Goal: Task Accomplishment & Management: Complete application form

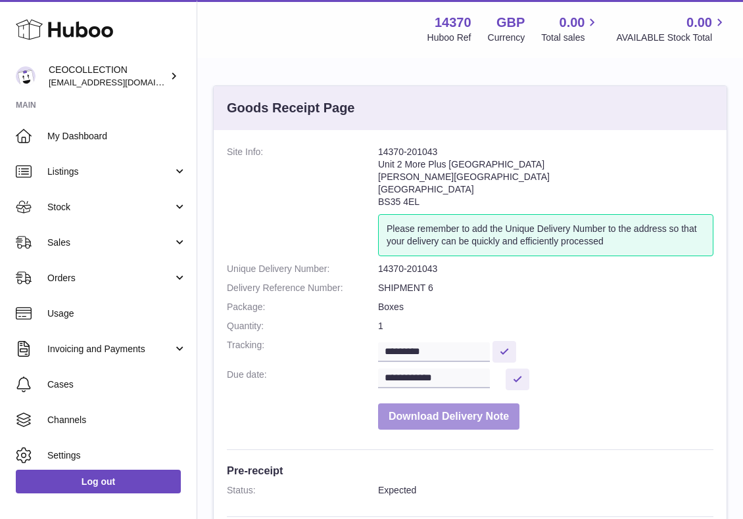
click at [469, 420] on button "Download Delivery Note" at bounding box center [448, 417] width 141 height 27
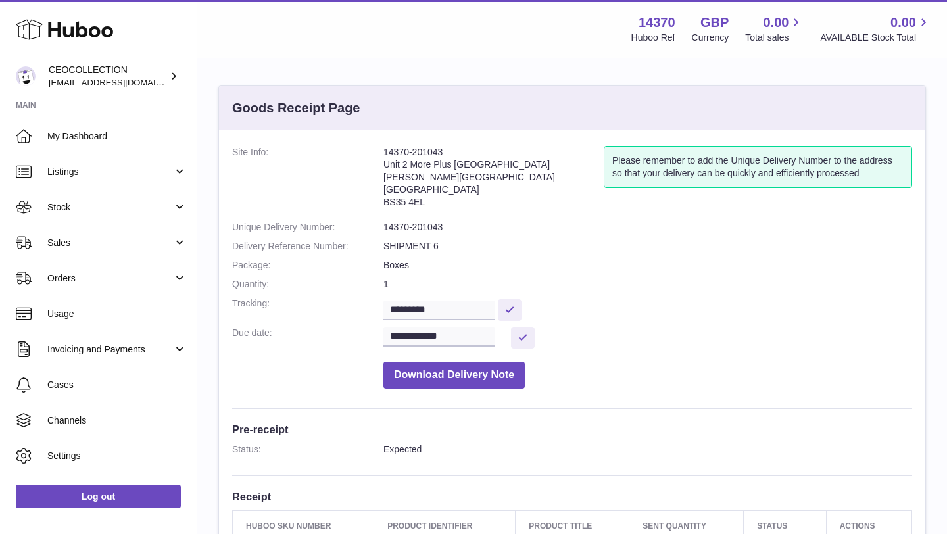
click at [583, 329] on dd "**********" at bounding box center [647, 338] width 529 height 22
drag, startPoint x: 583, startPoint y: 329, endPoint x: 454, endPoint y: 379, distance: 137.6
click at [454, 379] on button "Download Delivery Note" at bounding box center [453, 375] width 141 height 27
click at [480, 305] on input "*********" at bounding box center [439, 311] width 112 height 20
drag, startPoint x: 480, startPoint y: 305, endPoint x: 394, endPoint y: 304, distance: 86.2
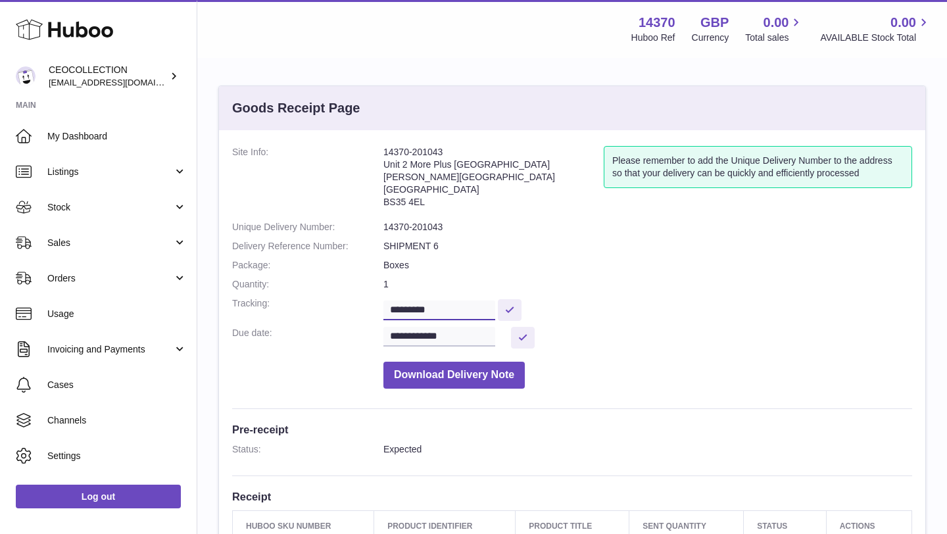
click at [394, 304] on input "*********" at bounding box center [439, 311] width 112 height 20
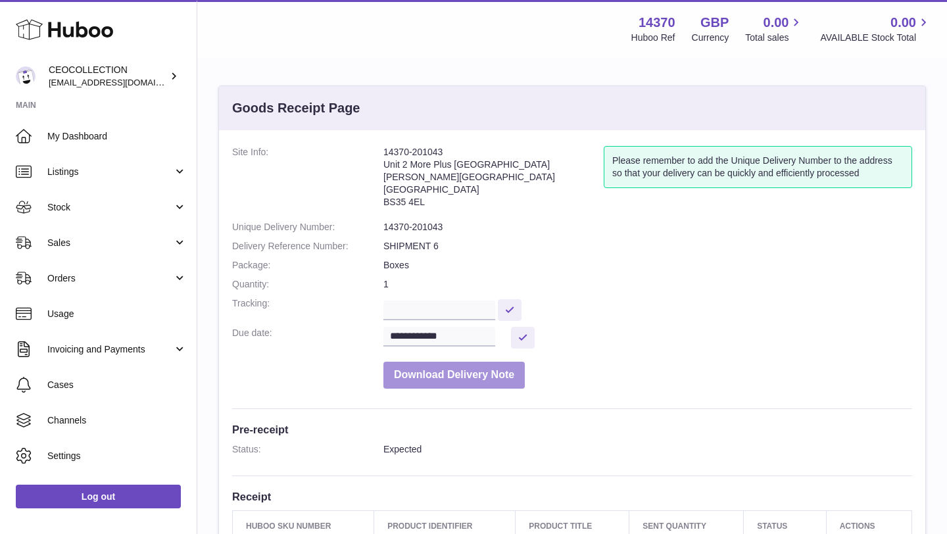
click at [465, 379] on button "Download Delivery Note" at bounding box center [453, 375] width 141 height 27
click at [664, 285] on dd "1" at bounding box center [647, 284] width 529 height 12
click at [471, 381] on button "Download Delivery Note" at bounding box center [453, 375] width 141 height 27
click at [459, 318] on input "text" at bounding box center [439, 311] width 112 height 20
click at [522, 299] on dd at bounding box center [647, 308] width 529 height 23
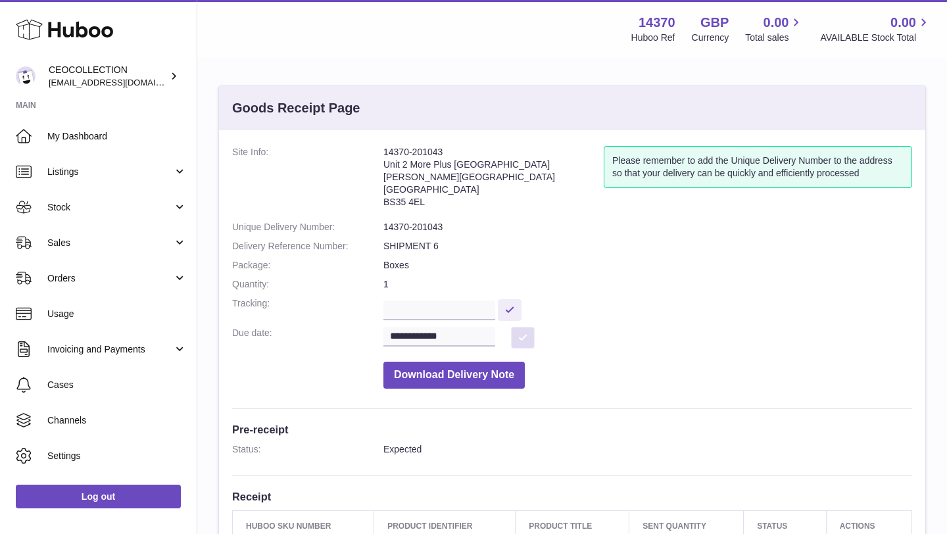
click at [531, 342] on button at bounding box center [523, 338] width 24 height 22
click at [490, 381] on button "Download Delivery Note" at bounding box center [453, 375] width 141 height 27
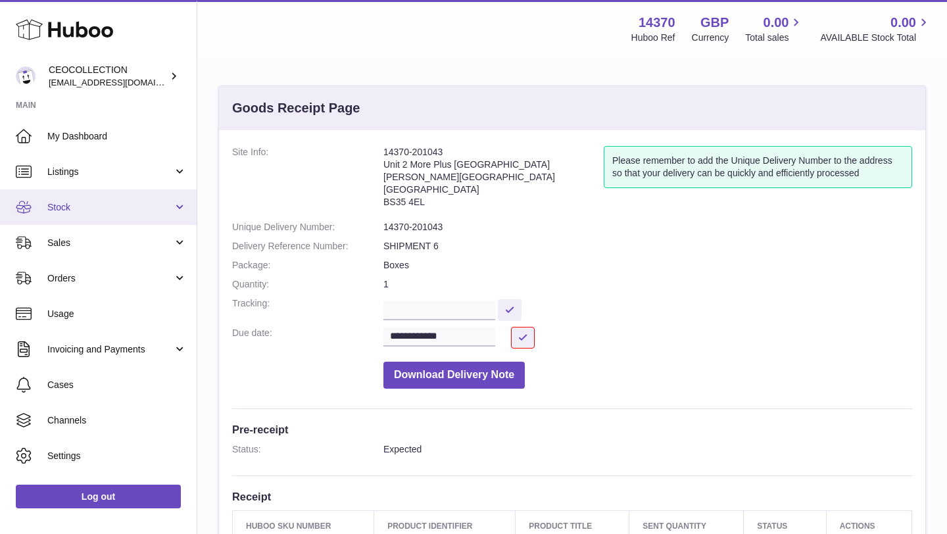
click at [118, 202] on span "Stock" at bounding box center [110, 207] width 126 height 12
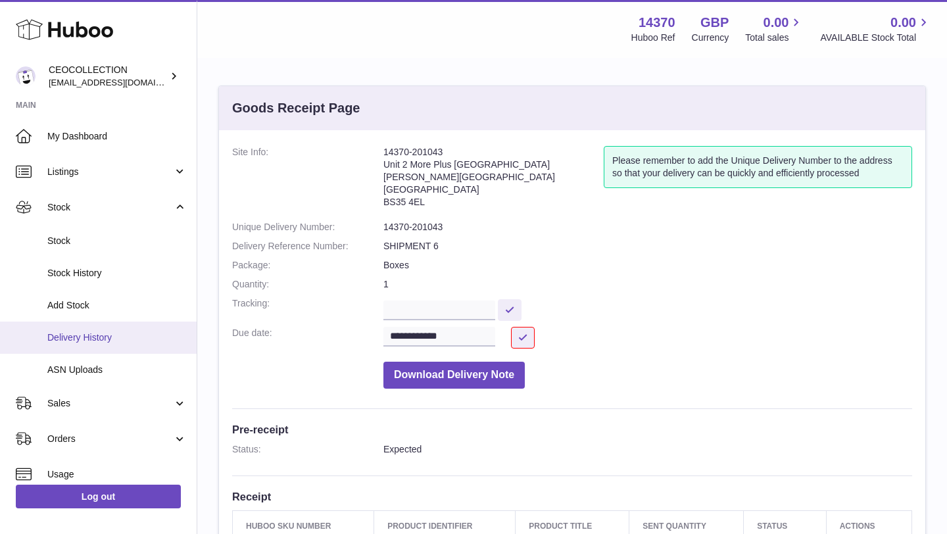
click at [121, 327] on link "Delivery History" at bounding box center [98, 338] width 197 height 32
click at [128, 337] on span "Delivery History" at bounding box center [116, 337] width 139 height 12
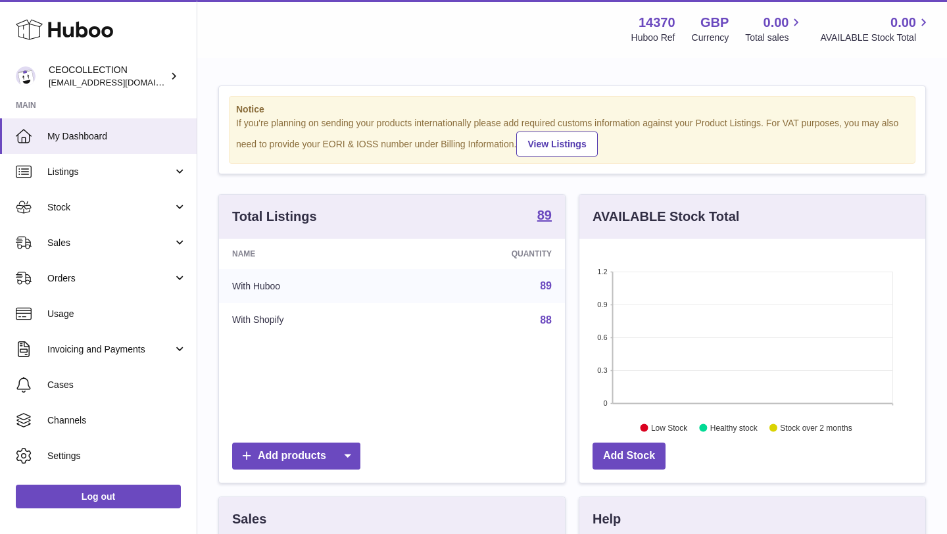
scroll to position [205, 346]
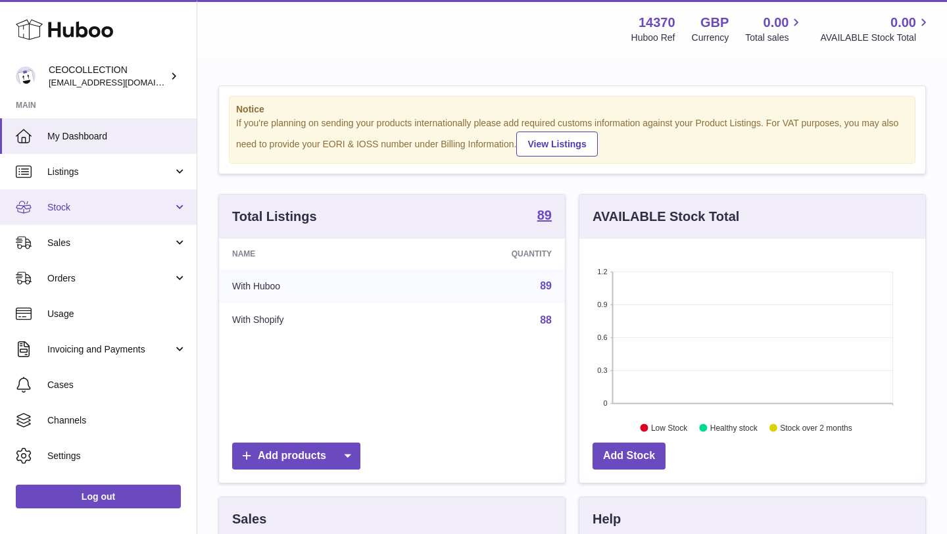
click at [115, 205] on span "Stock" at bounding box center [110, 207] width 126 height 12
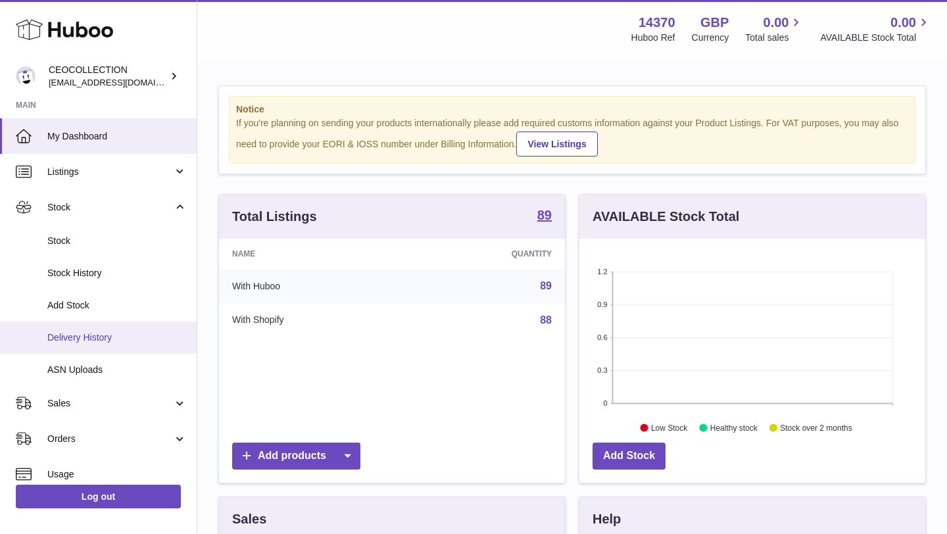
click at [95, 328] on link "Delivery History" at bounding box center [98, 338] width 197 height 32
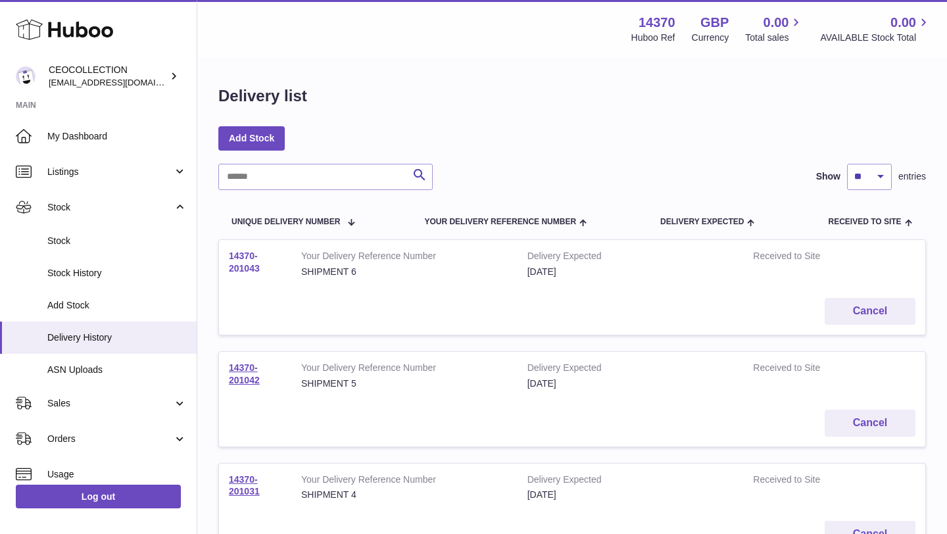
click at [251, 259] on link "14370-201043" at bounding box center [244, 262] width 31 height 23
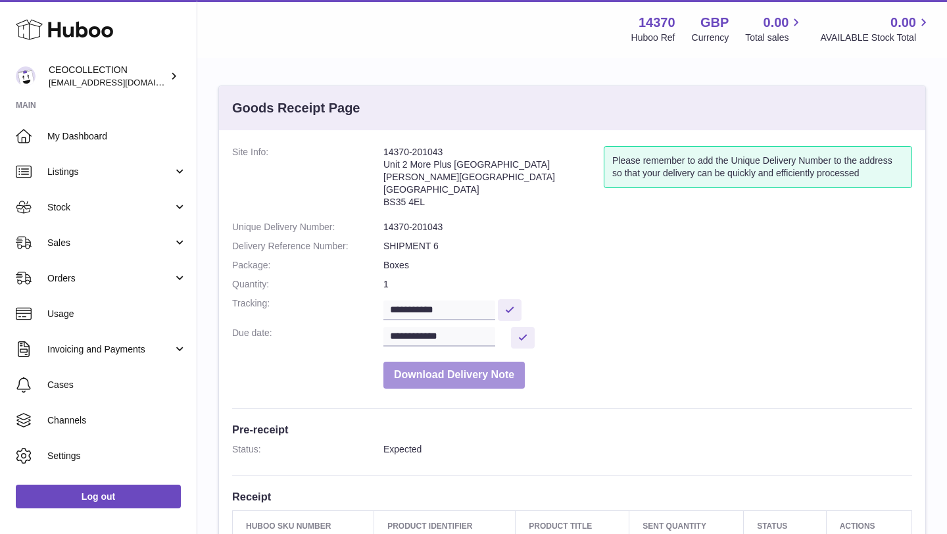
click at [508, 377] on button "Download Delivery Note" at bounding box center [453, 375] width 141 height 27
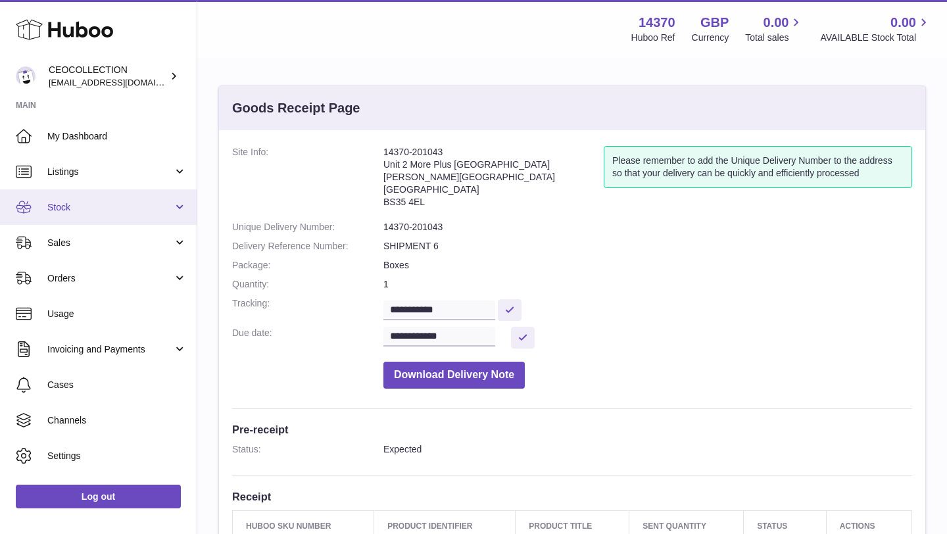
click at [178, 203] on link "Stock" at bounding box center [98, 207] width 197 height 36
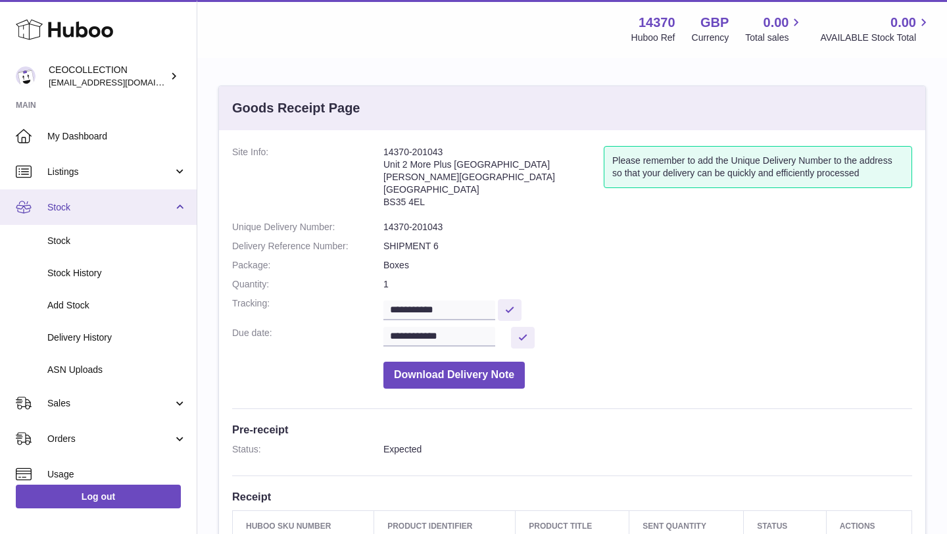
click at [90, 304] on span "Add Stock" at bounding box center [116, 305] width 139 height 12
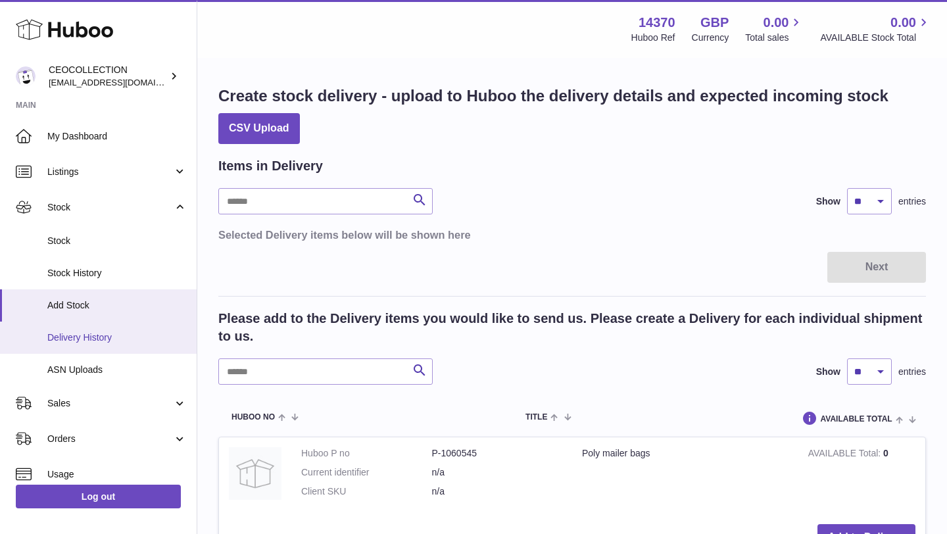
click at [105, 326] on link "Delivery History" at bounding box center [98, 338] width 197 height 32
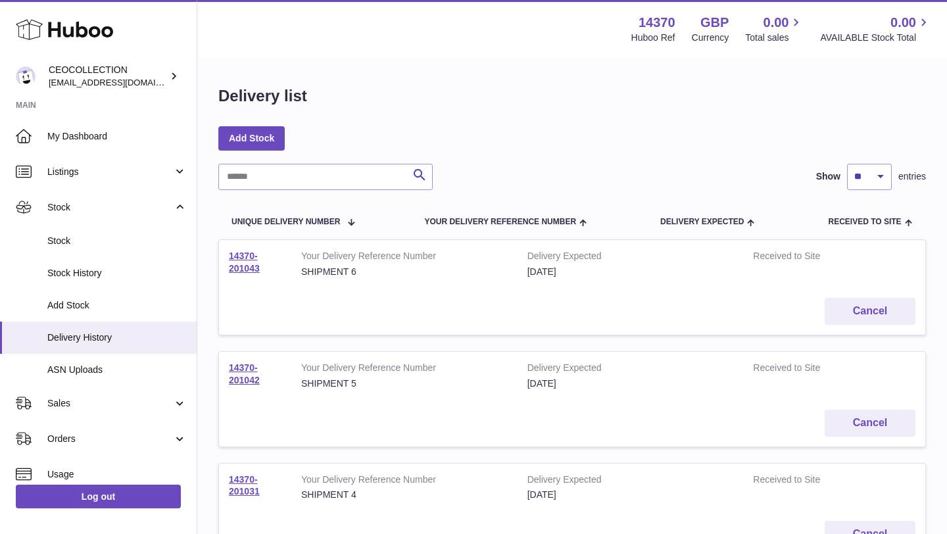
click at [504, 93] on div "Delivery list" at bounding box center [572, 99] width 708 height 28
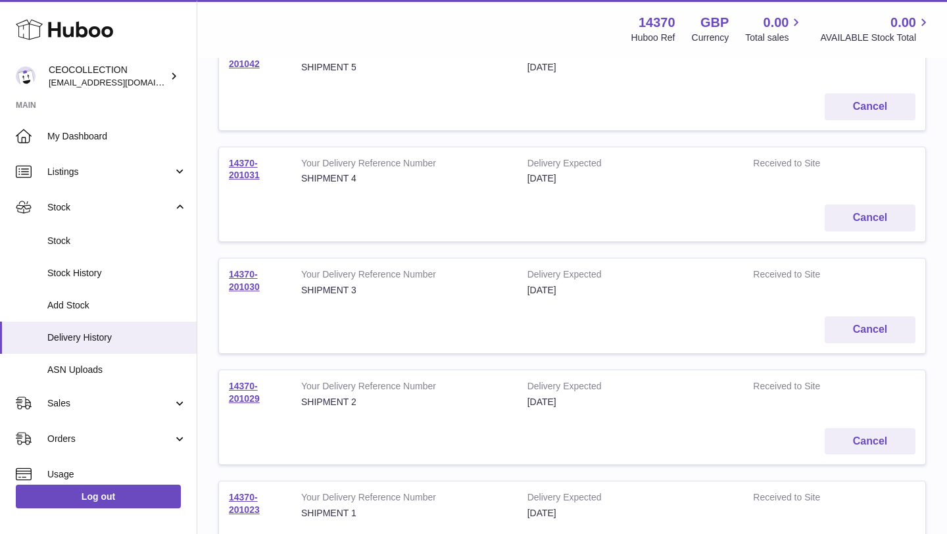
scroll to position [342, 0]
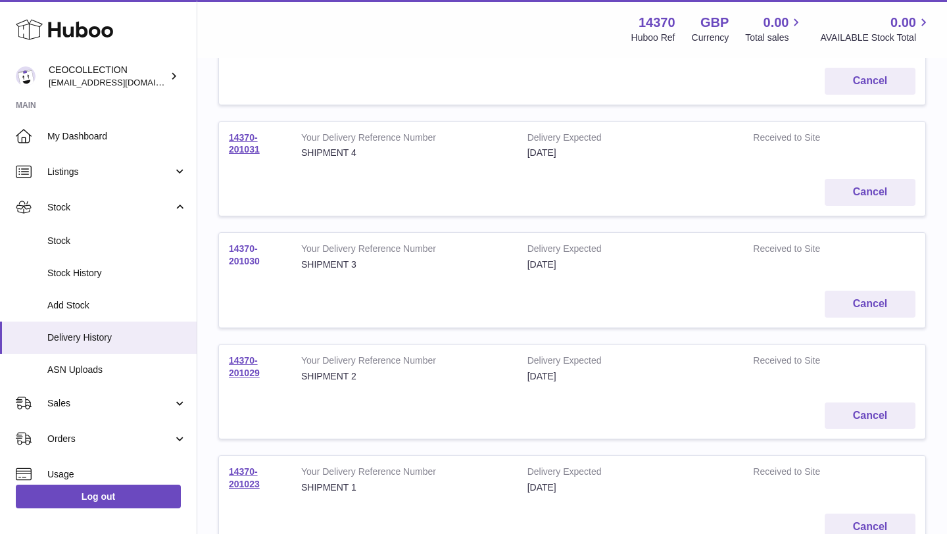
click at [241, 256] on link "14370-201030" at bounding box center [244, 254] width 31 height 23
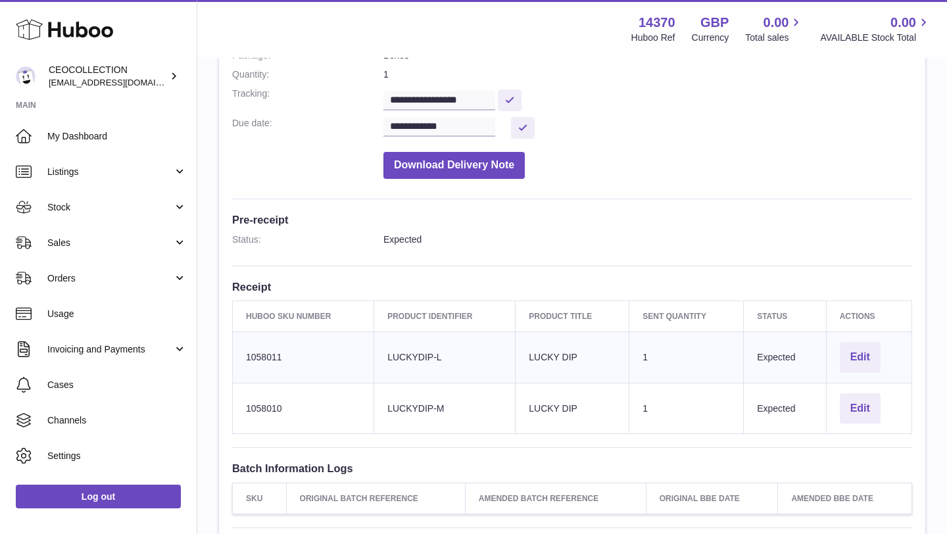
scroll to position [210, 0]
click at [465, 159] on button "Download Delivery Note" at bounding box center [453, 164] width 141 height 27
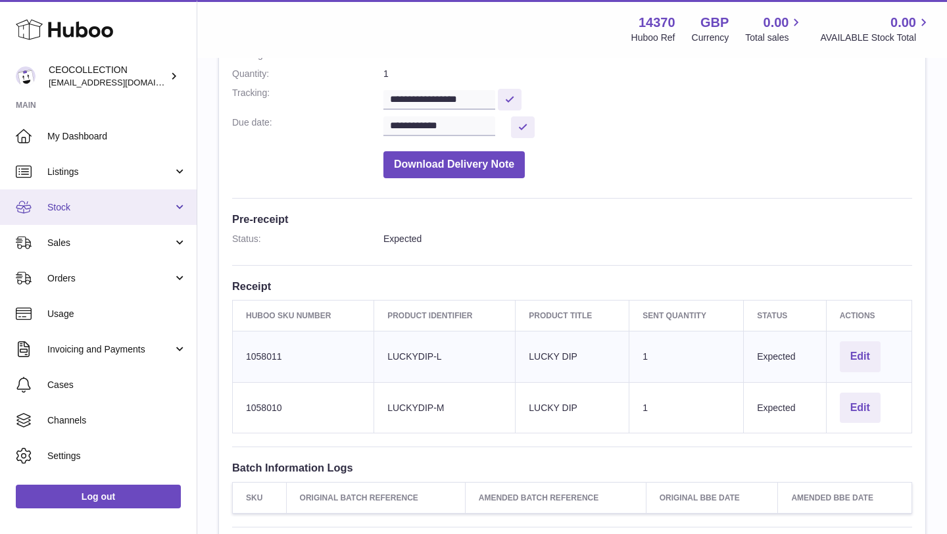
click at [86, 204] on span "Stock" at bounding box center [110, 207] width 126 height 12
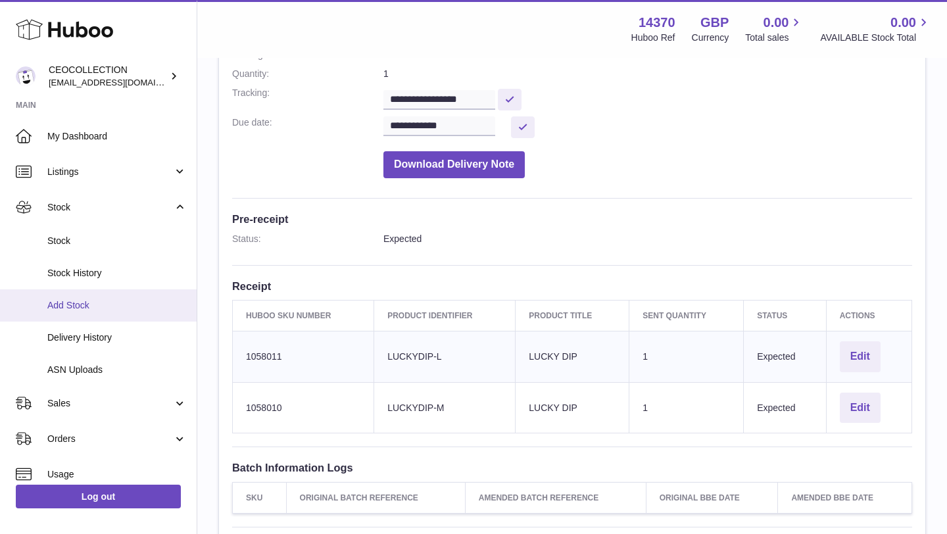
click at [102, 308] on span "Add Stock" at bounding box center [116, 305] width 139 height 12
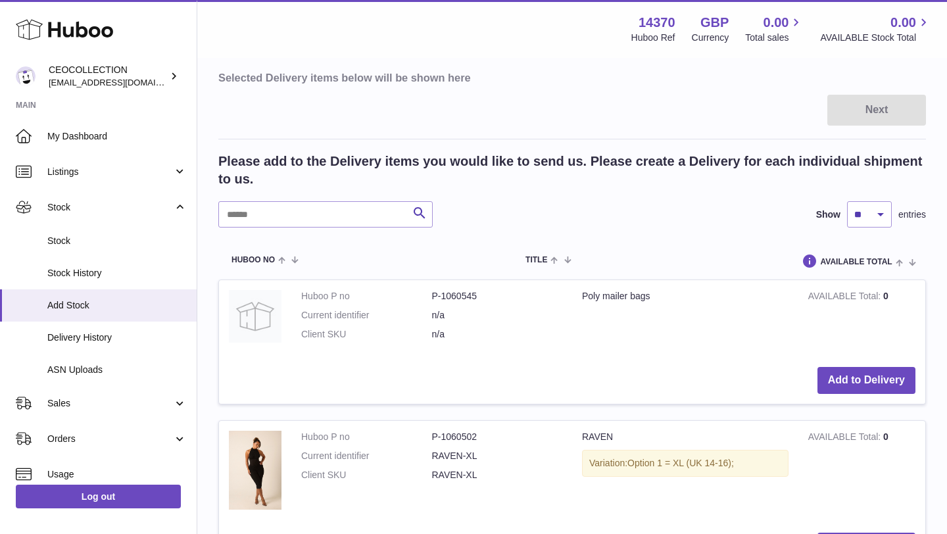
scroll to position [158, 0]
click at [242, 216] on input "text" at bounding box center [325, 214] width 214 height 26
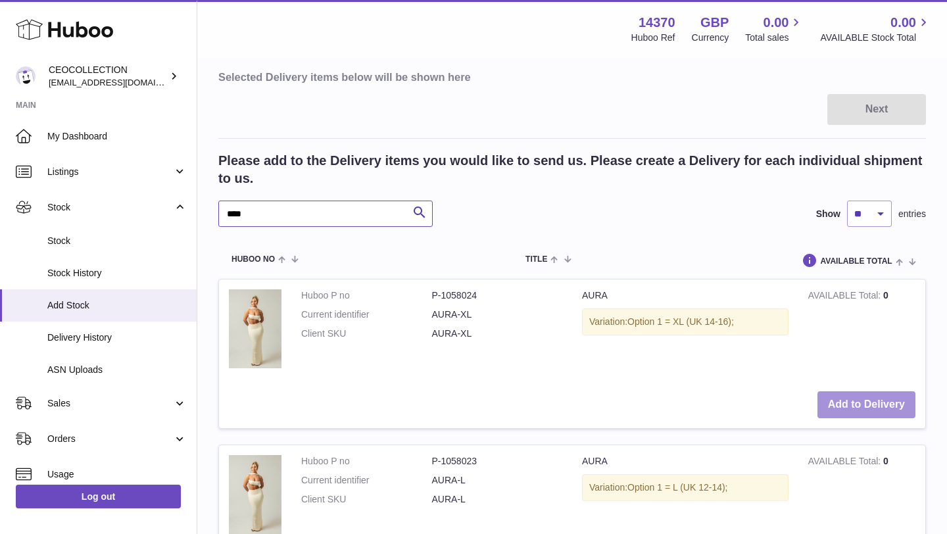
type input "****"
click at [834, 404] on button "Add to Delivery" at bounding box center [866, 404] width 98 height 27
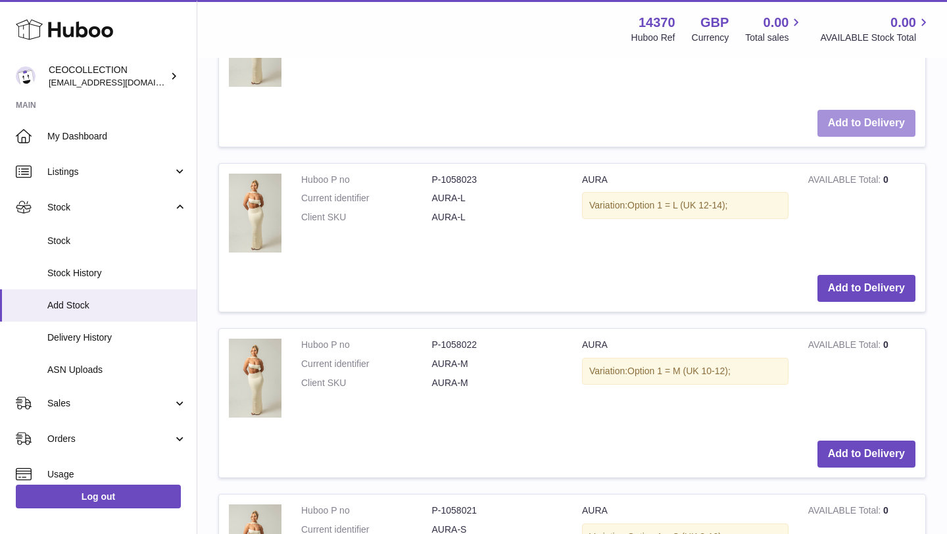
scroll to position [631, 0]
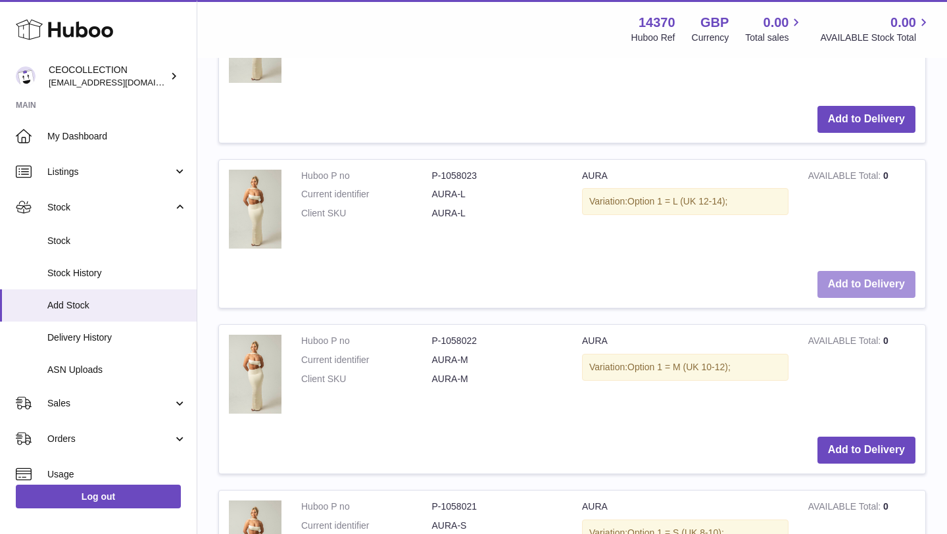
click at [860, 288] on button "Add to Delivery" at bounding box center [866, 284] width 98 height 27
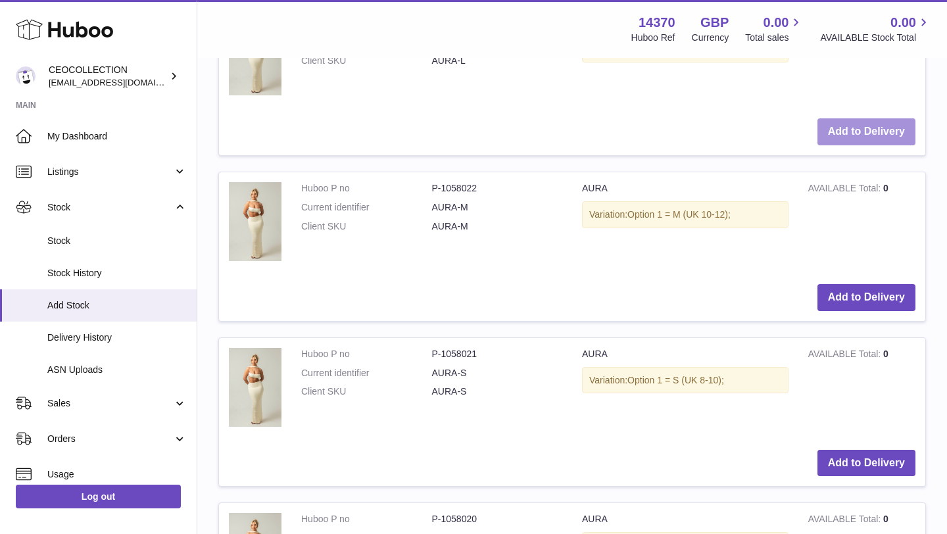
scroll to position [954, 0]
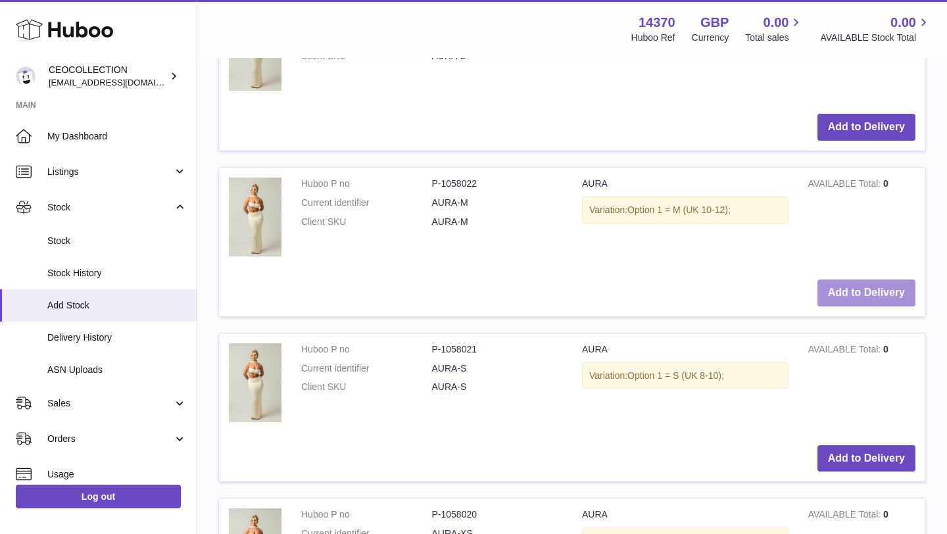
click at [867, 291] on button "Add to Delivery" at bounding box center [866, 292] width 98 height 27
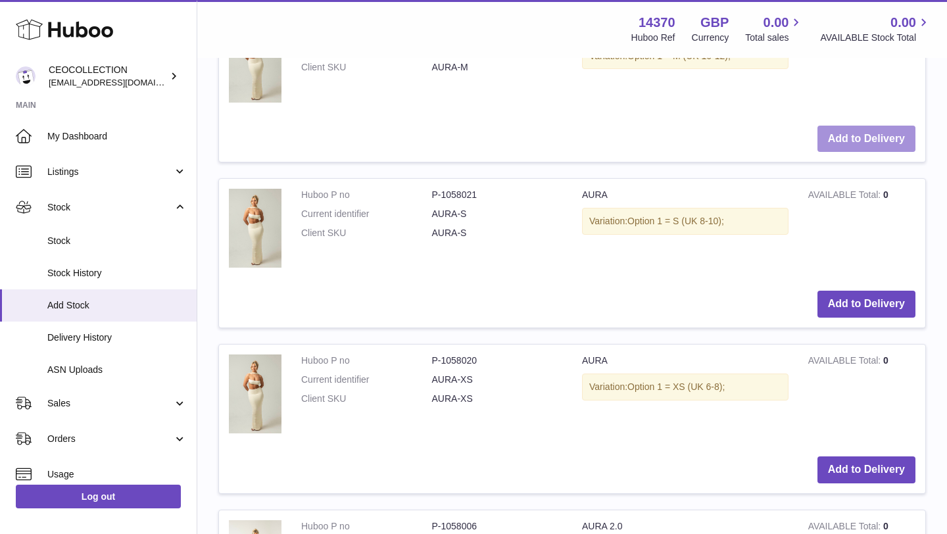
scroll to position [1278, 0]
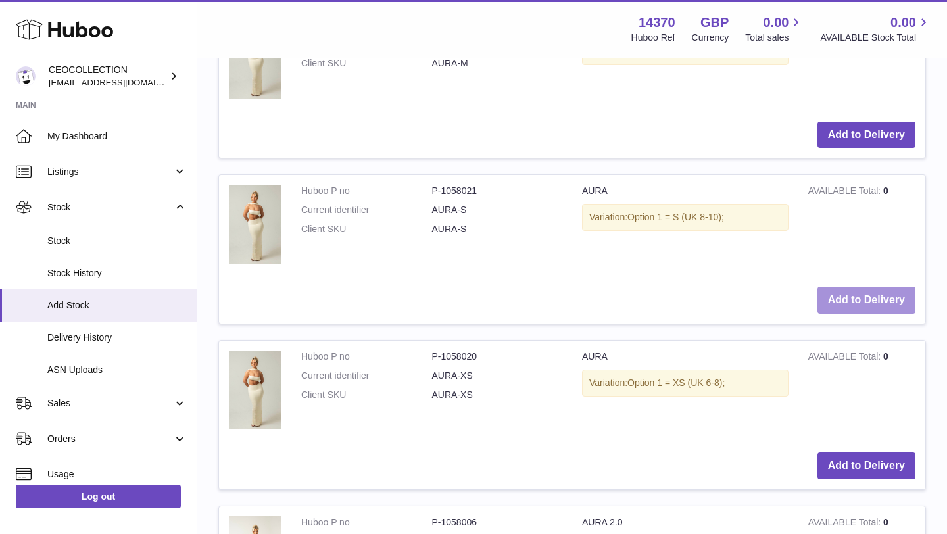
click at [872, 298] on button "Add to Delivery" at bounding box center [866, 300] width 98 height 27
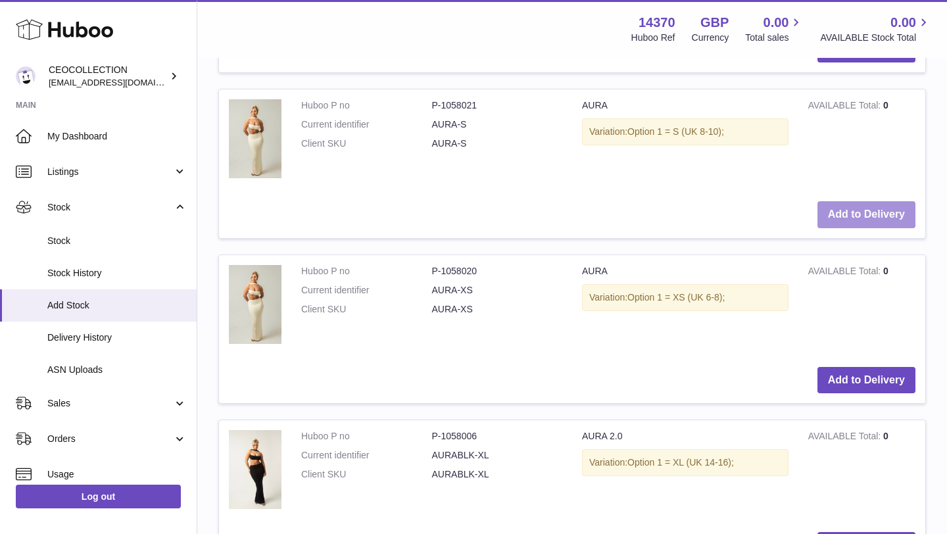
scroll to position [1549, 0]
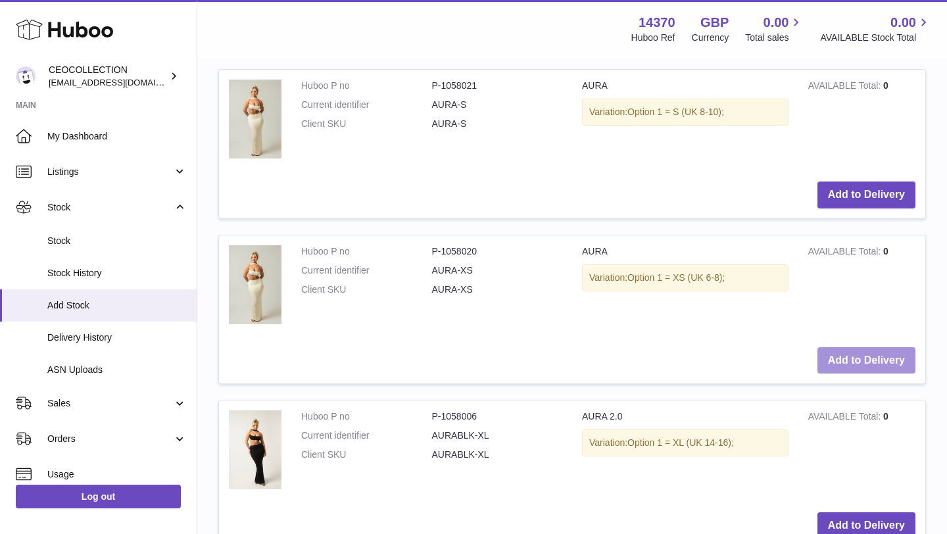
click at [838, 360] on button "Add to Delivery" at bounding box center [866, 360] width 98 height 27
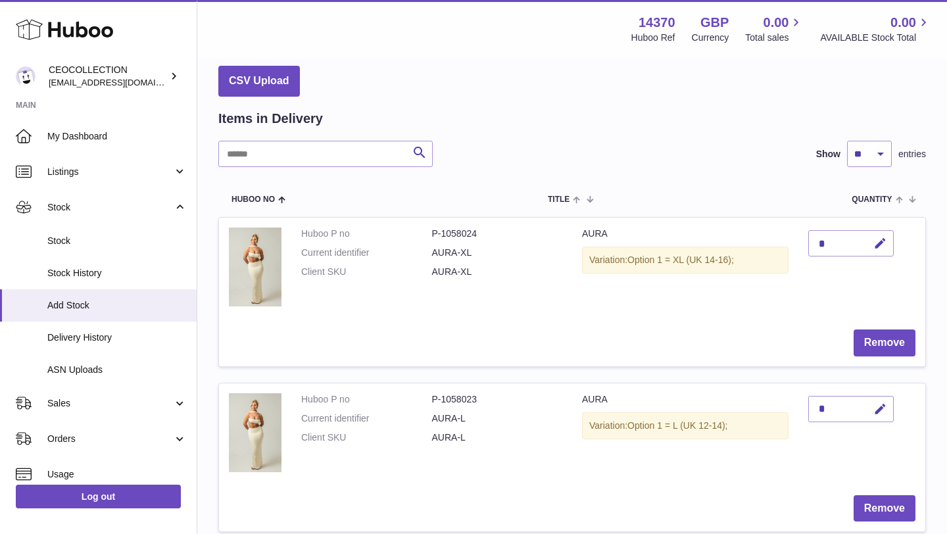
scroll to position [53, 0]
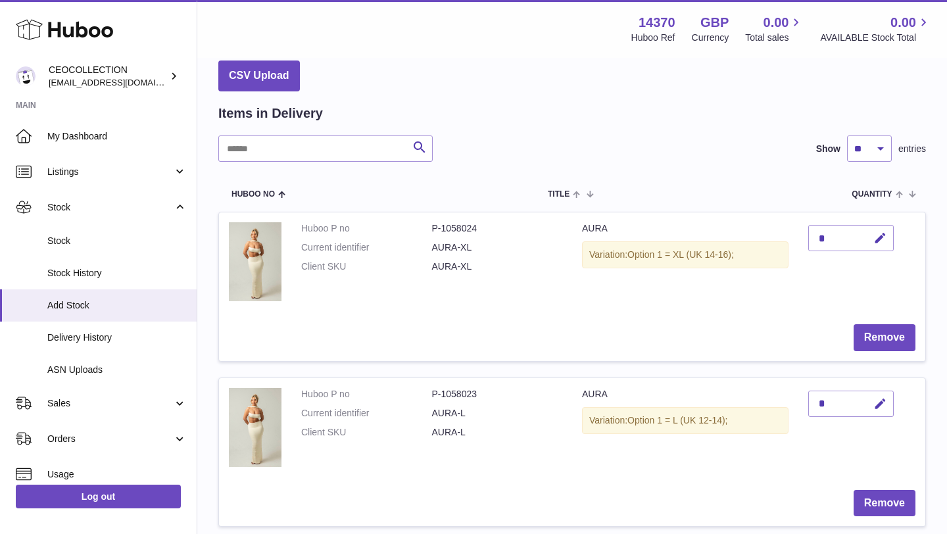
click at [844, 245] on div "*" at bounding box center [850, 238] width 85 height 26
click at [874, 238] on icon "button" at bounding box center [880, 238] width 14 height 14
type input "*"
click at [824, 404] on div "*" at bounding box center [850, 404] width 85 height 26
click at [883, 401] on icon "button" at bounding box center [880, 404] width 14 height 14
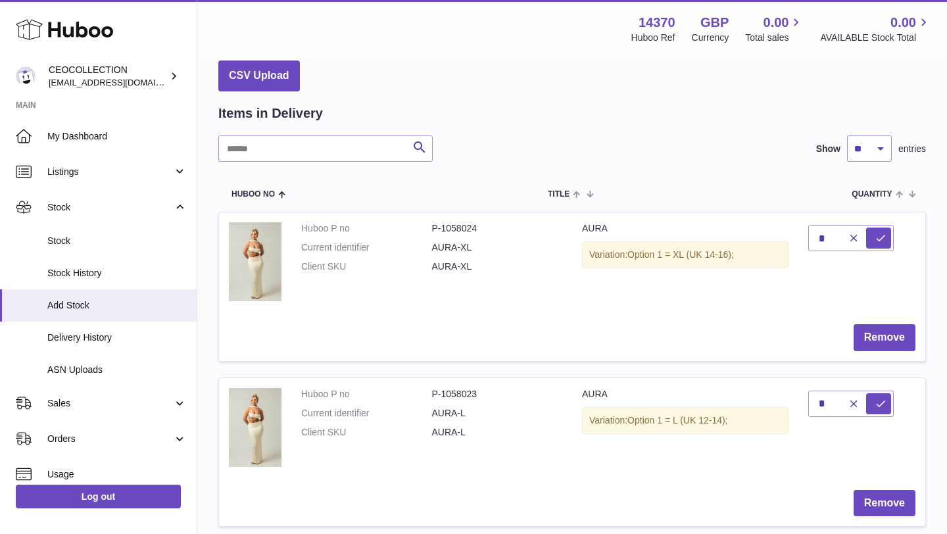
click at [817, 452] on td "*" at bounding box center [861, 429] width 127 height 102
click at [876, 237] on icon "submit" at bounding box center [881, 238] width 12 height 12
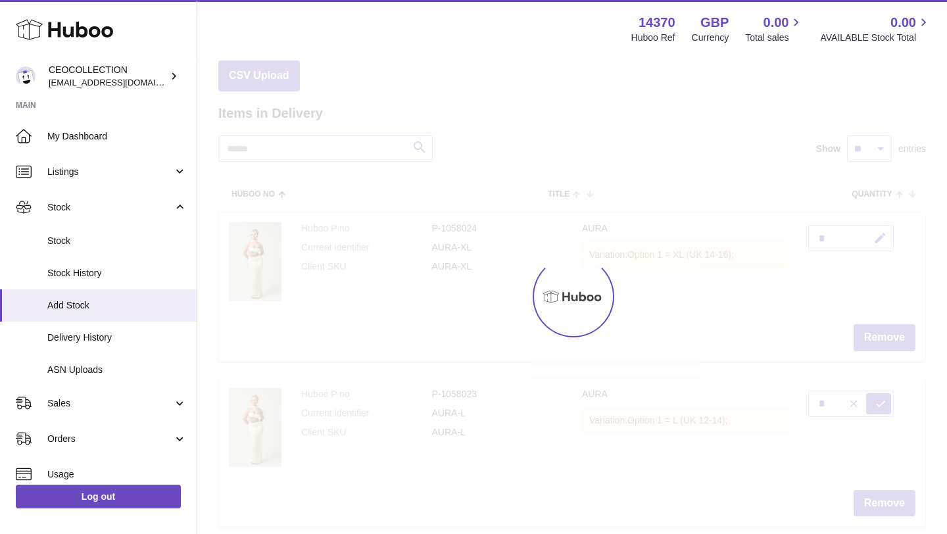
type input "*"
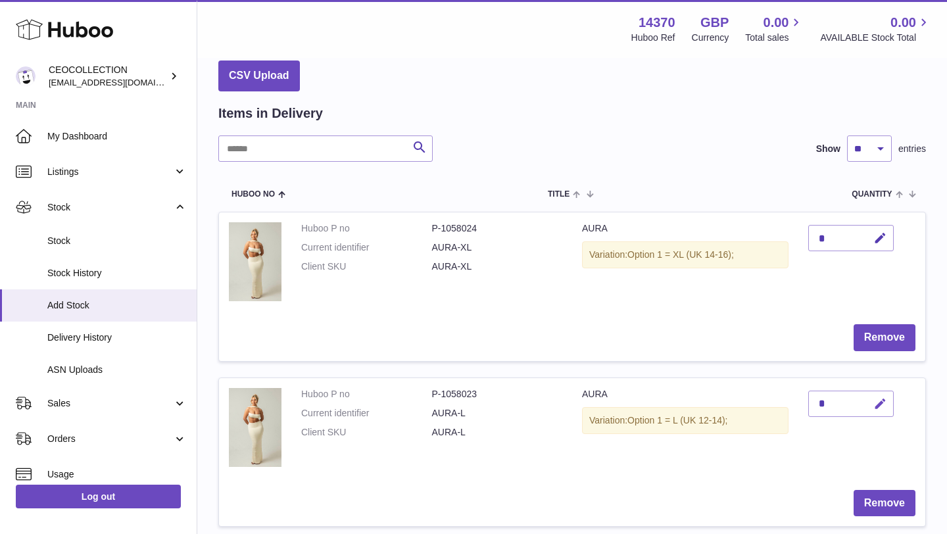
click at [882, 409] on icon "button" at bounding box center [880, 404] width 14 height 14
type input "*"
click at [882, 406] on icon "submit" at bounding box center [881, 404] width 12 height 12
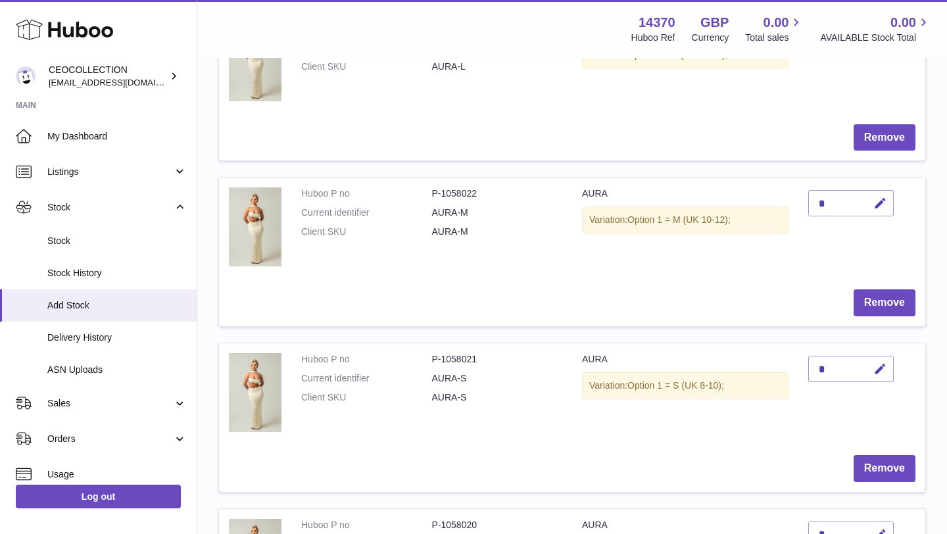
scroll to position [421, 0]
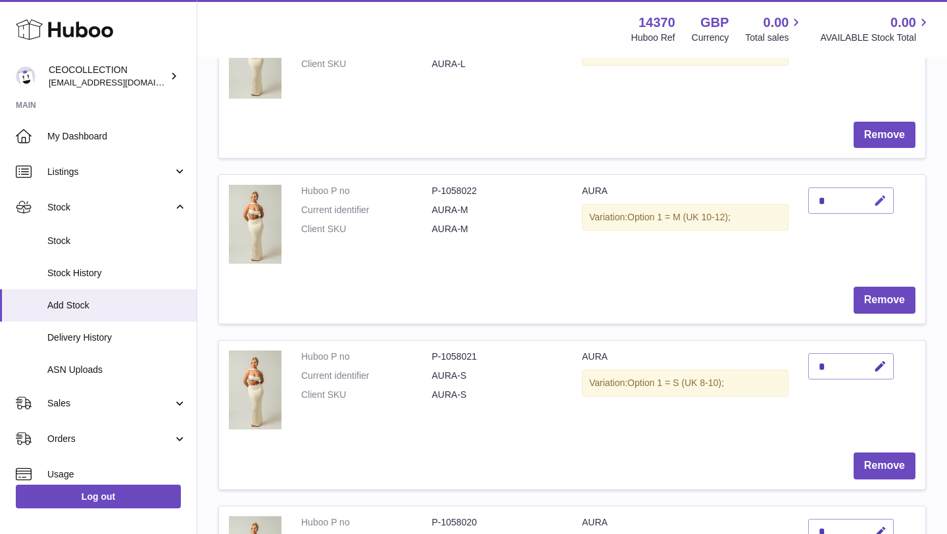
click at [880, 201] on icon "button" at bounding box center [880, 201] width 14 height 14
type input "*"
click at [879, 203] on icon "submit" at bounding box center [881, 201] width 12 height 12
click at [885, 366] on icon "button" at bounding box center [880, 367] width 14 height 14
type input "**"
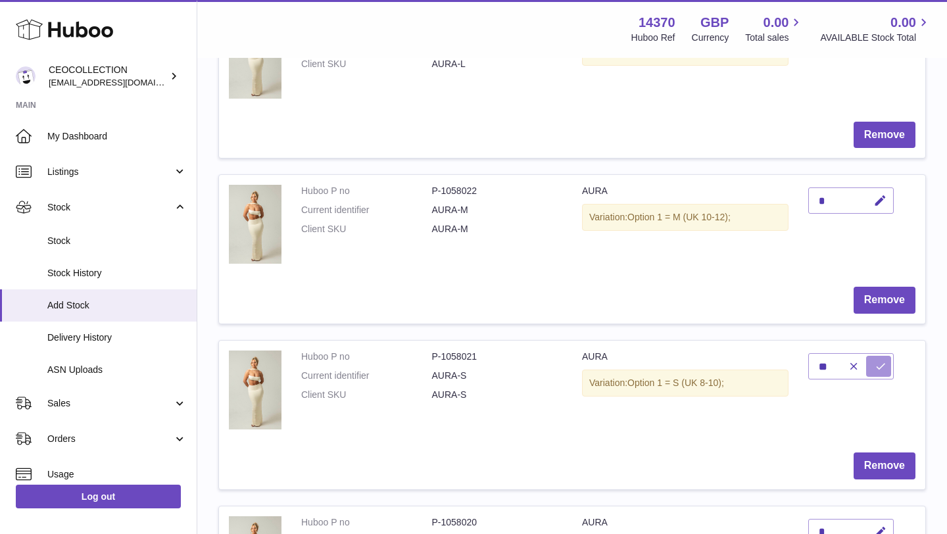
click at [875, 367] on icon "submit" at bounding box center [881, 366] width 12 height 12
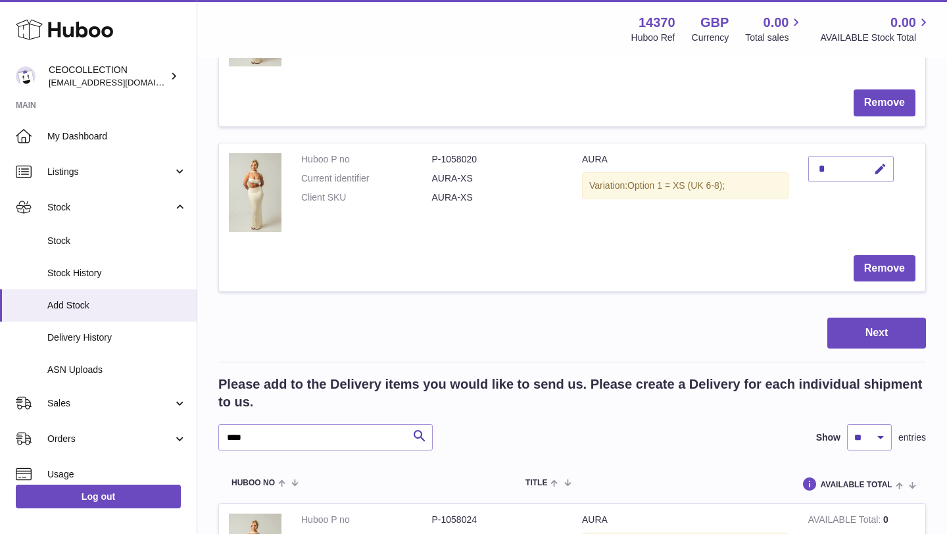
scroll to position [789, 0]
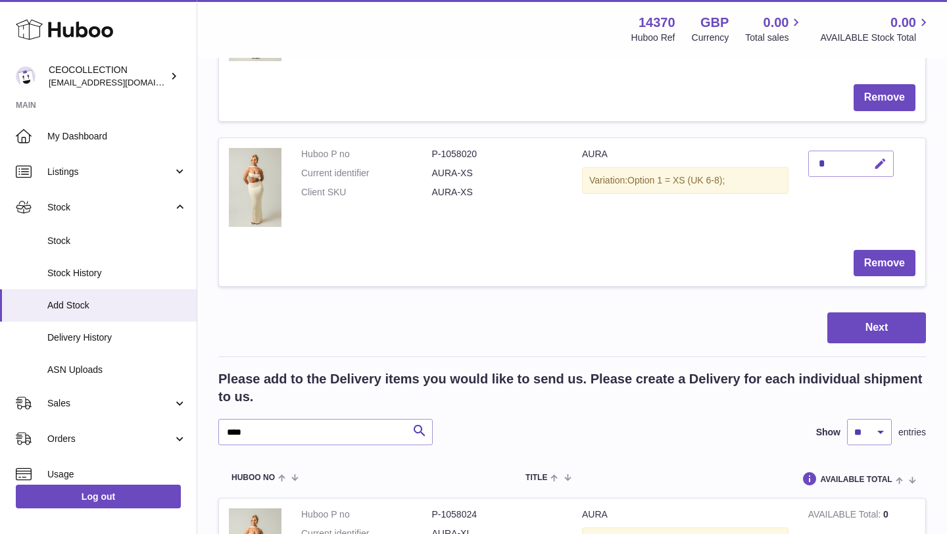
click at [882, 160] on icon "button" at bounding box center [880, 164] width 14 height 14
type input "*"
click at [877, 162] on icon "submit" at bounding box center [881, 164] width 12 height 12
click at [841, 339] on button "Next" at bounding box center [876, 327] width 99 height 31
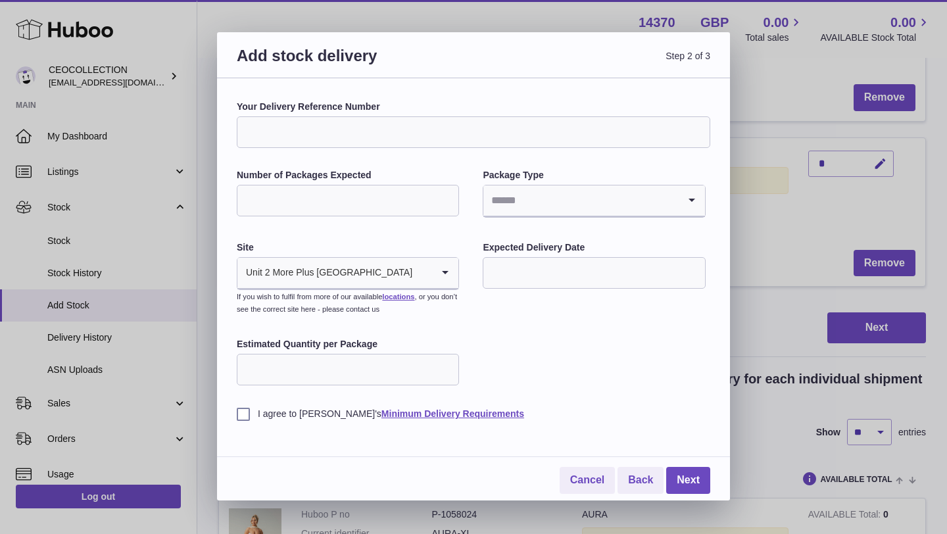
click at [371, 123] on input "Your Delivery Reference Number" at bounding box center [473, 132] width 473 height 32
type input "**********"
click at [360, 197] on input "Number of Packages Expected" at bounding box center [348, 201] width 222 height 32
type input "*"
click at [616, 375] on div "**********" at bounding box center [473, 261] width 473 height 320
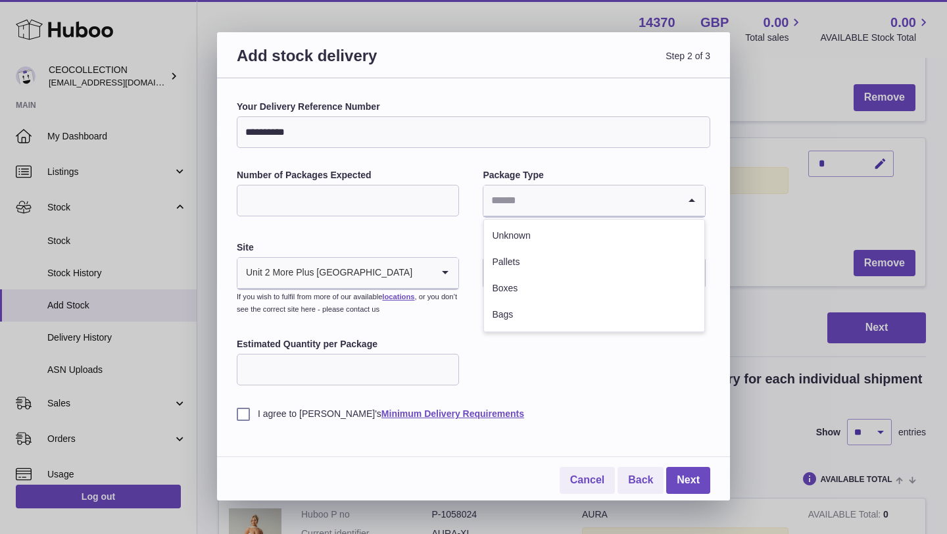
click at [554, 201] on input "Search for option" at bounding box center [580, 200] width 195 height 30
click at [502, 285] on li "Boxes" at bounding box center [594, 289] width 220 height 26
click at [375, 370] on input "Estimated Quantity per Package" at bounding box center [348, 370] width 222 height 32
type input "**"
click at [244, 412] on label "I agree to Huboo's Minimum Delivery Requirements" at bounding box center [473, 414] width 473 height 12
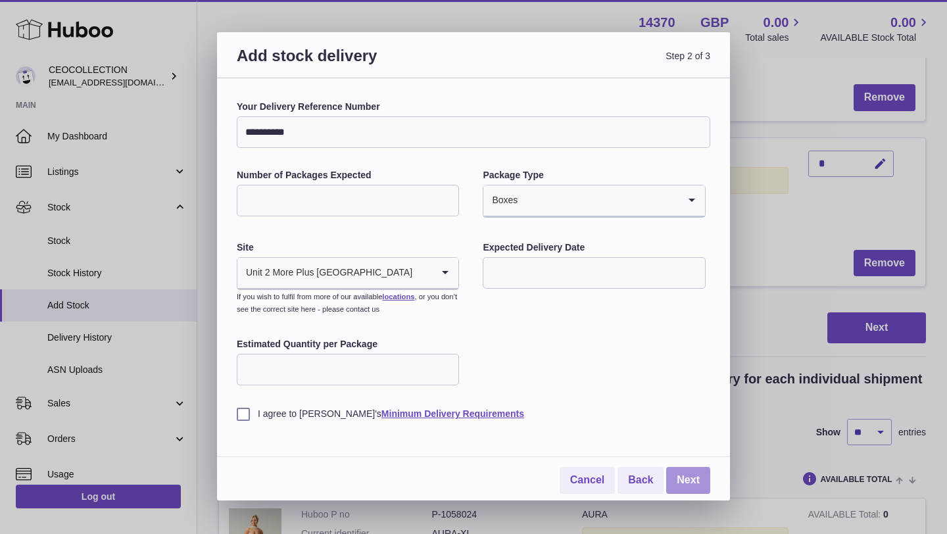
click at [688, 478] on link "Next" at bounding box center [688, 480] width 44 height 27
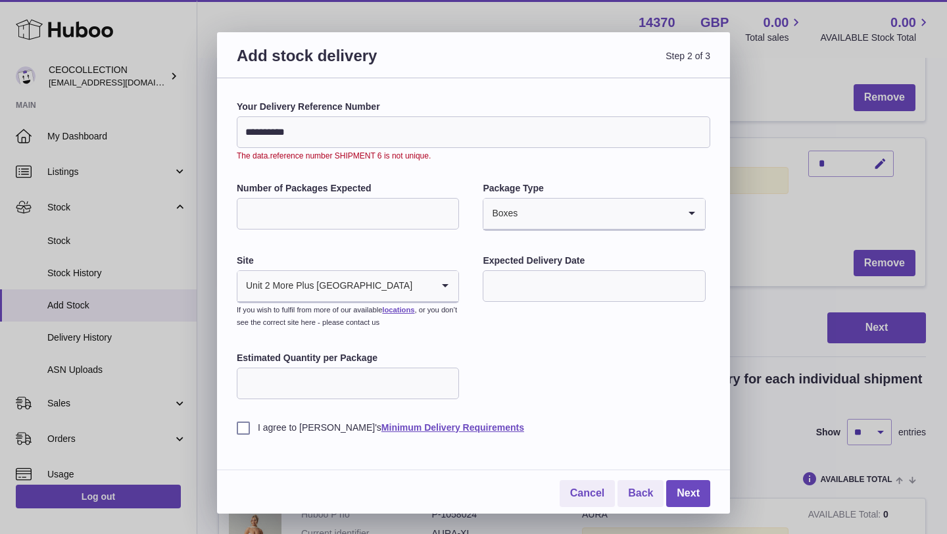
click at [331, 120] on input "**********" at bounding box center [473, 132] width 473 height 32
click at [337, 126] on input "**********" at bounding box center [473, 132] width 473 height 32
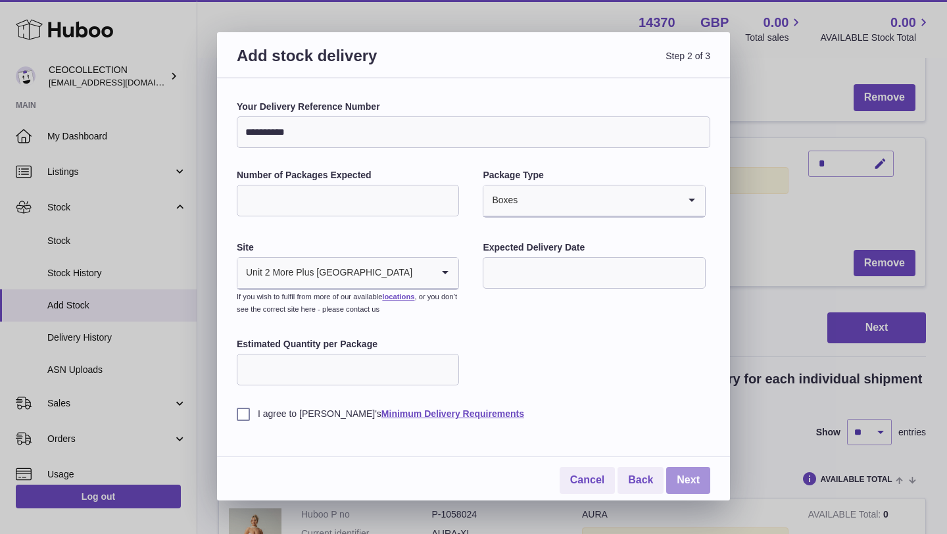
type input "**********"
click at [700, 485] on link "Next" at bounding box center [688, 480] width 44 height 27
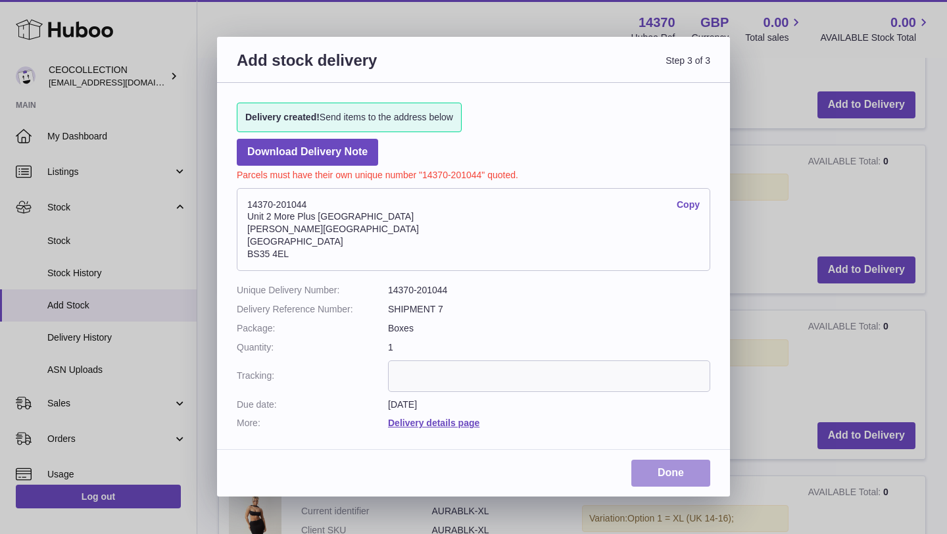
click at [664, 473] on link "Done" at bounding box center [670, 473] width 79 height 27
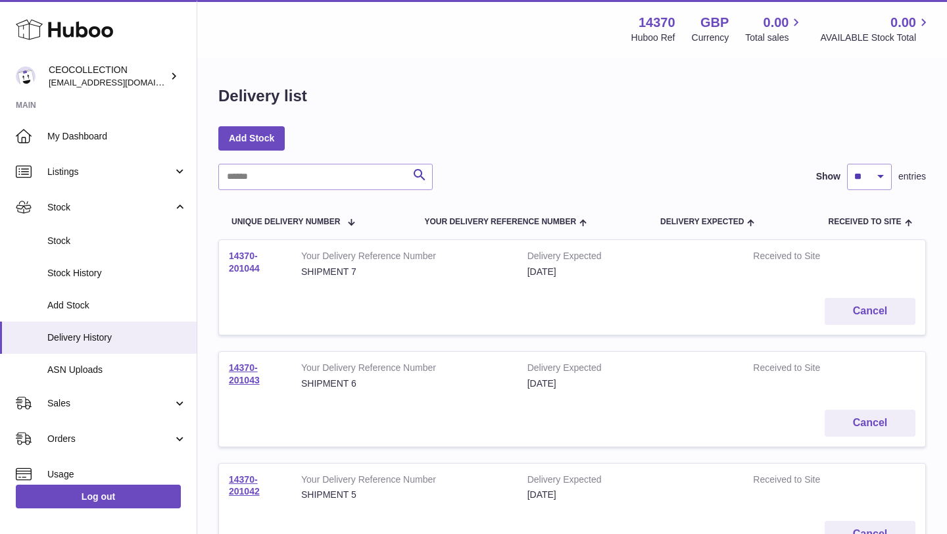
click at [243, 266] on link "14370-201044" at bounding box center [244, 262] width 31 height 23
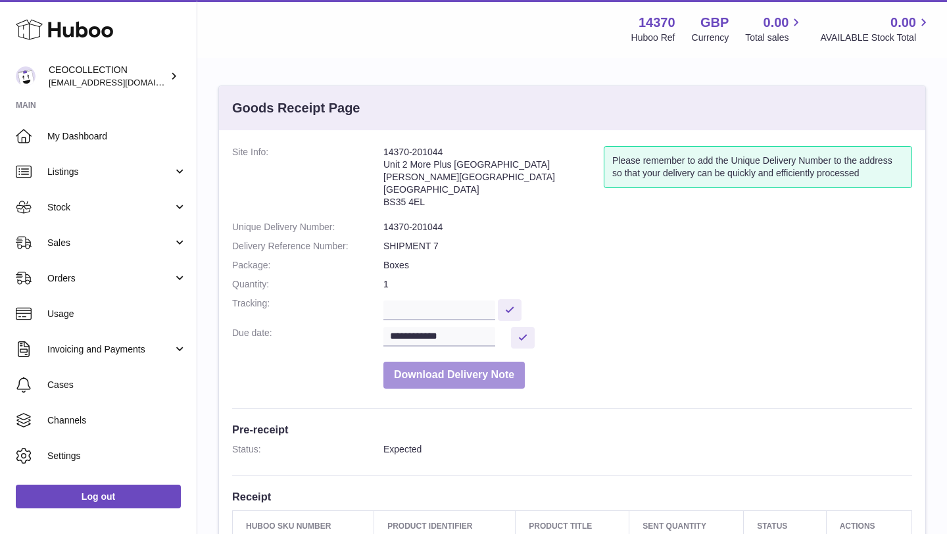
click at [487, 372] on button "Download Delivery Note" at bounding box center [453, 375] width 141 height 27
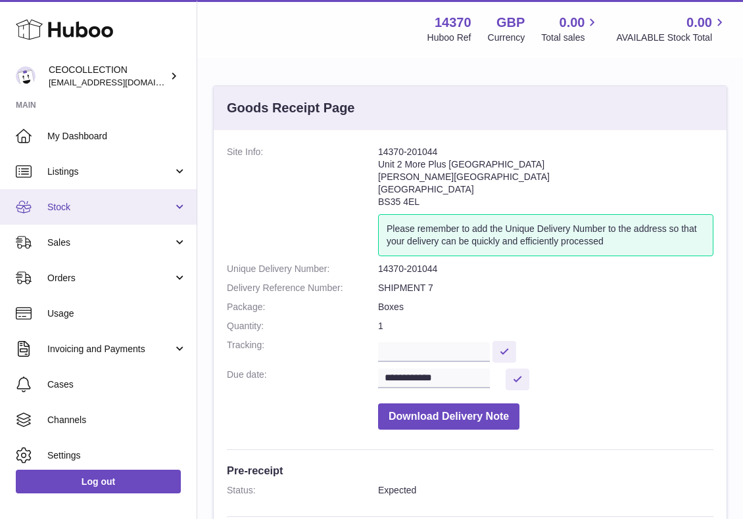
click at [66, 216] on link "Stock" at bounding box center [98, 207] width 197 height 36
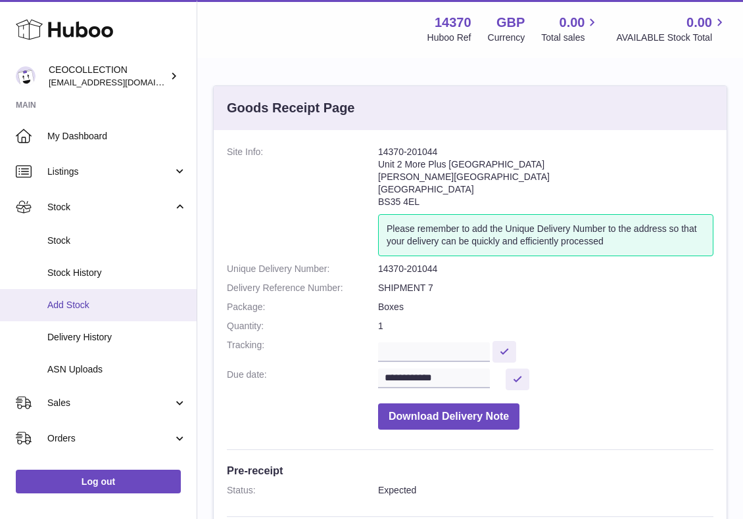
click at [80, 304] on span "Add Stock" at bounding box center [116, 305] width 139 height 12
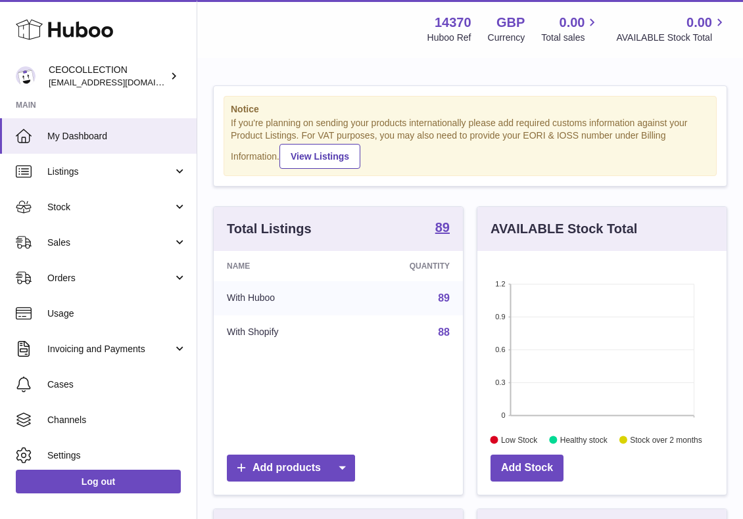
scroll to position [205, 249]
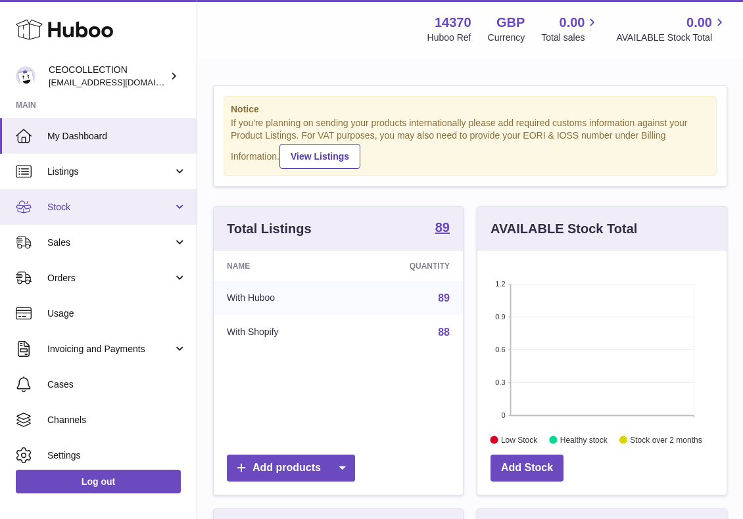
click at [99, 207] on span "Stock" at bounding box center [110, 207] width 126 height 12
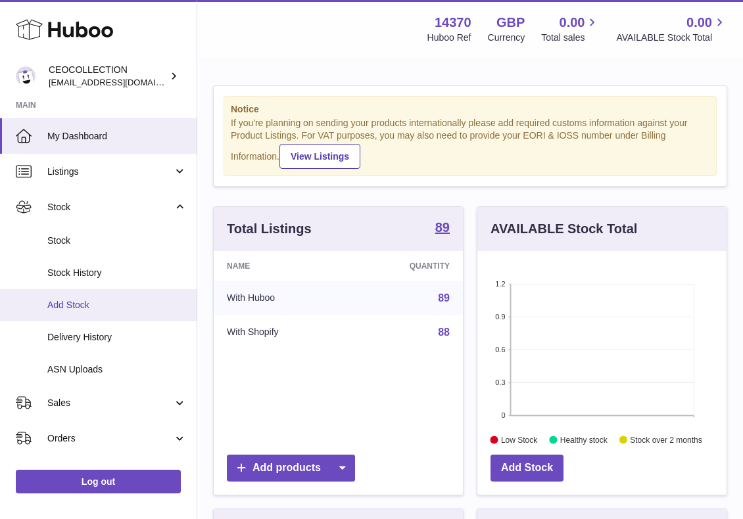
click at [92, 298] on link "Add Stock" at bounding box center [98, 305] width 197 height 32
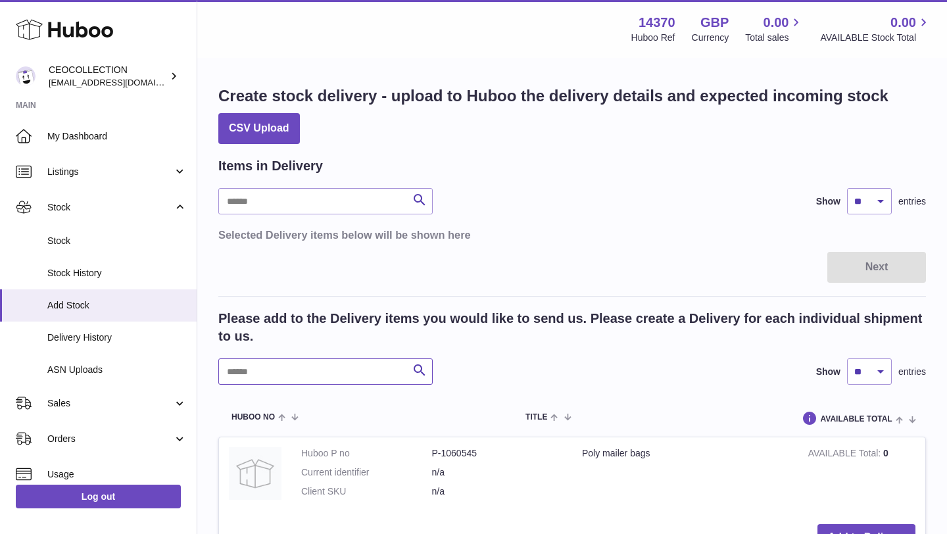
click at [289, 373] on input "text" at bounding box center [325, 371] width 214 height 26
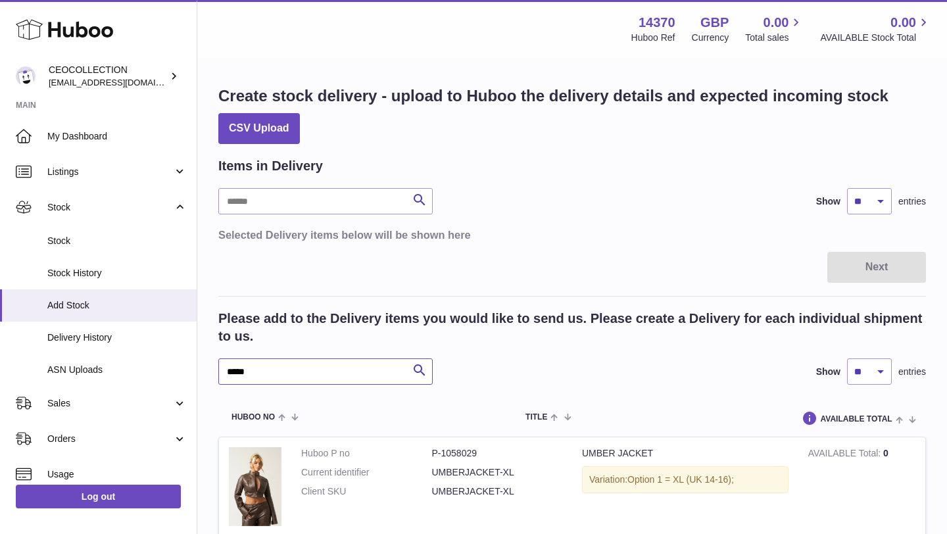
type input "*****"
drag, startPoint x: 289, startPoint y: 373, endPoint x: 569, endPoint y: 375, distance: 279.5
click at [569, 375] on div "***** Search Show ** ** ** *** entries" at bounding box center [572, 371] width 708 height 26
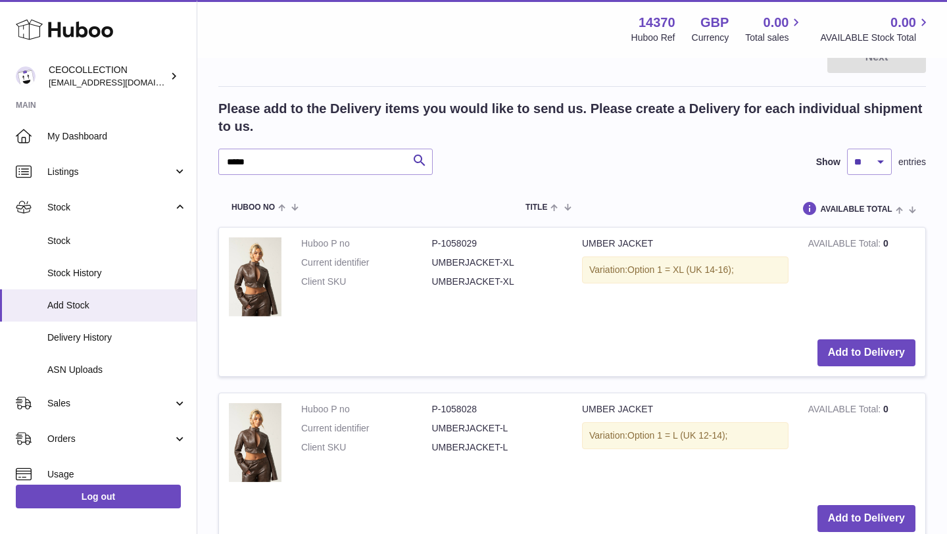
scroll to position [210, 0]
drag, startPoint x: 569, startPoint y: 375, endPoint x: 828, endPoint y: 344, distance: 260.9
click at [742, 344] on button "Add to Delivery" at bounding box center [866, 352] width 98 height 27
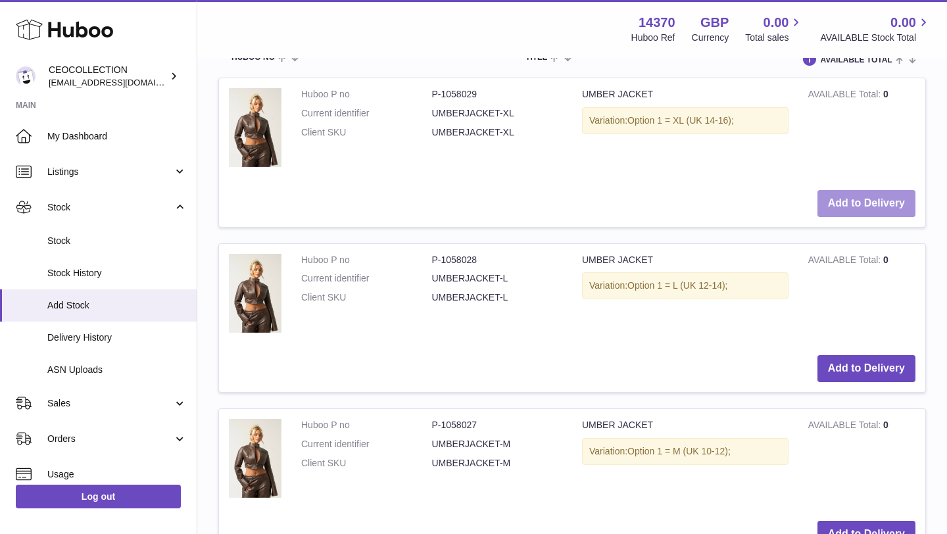
scroll to position [552, 0]
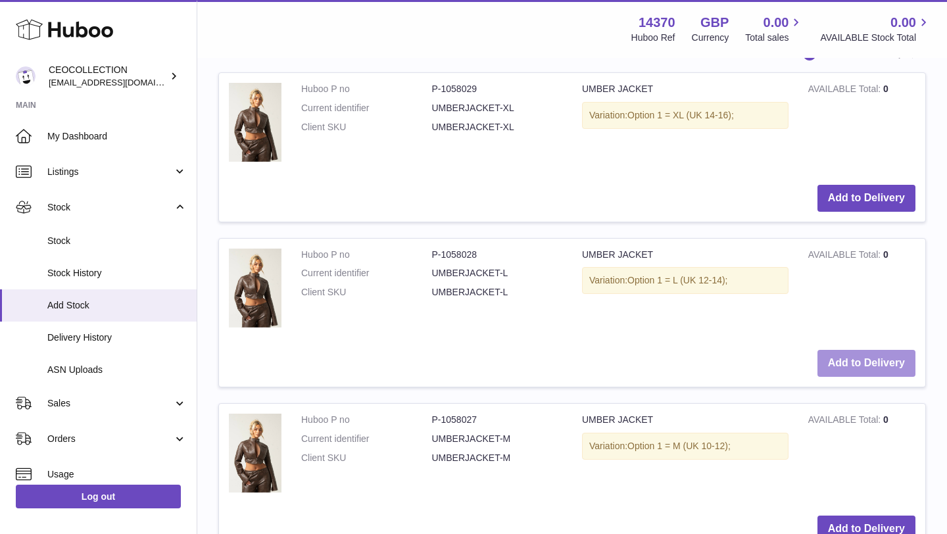
drag, startPoint x: 828, startPoint y: 344, endPoint x: 855, endPoint y: 373, distance: 39.5
click at [742, 373] on button "Add to Delivery" at bounding box center [866, 363] width 98 height 27
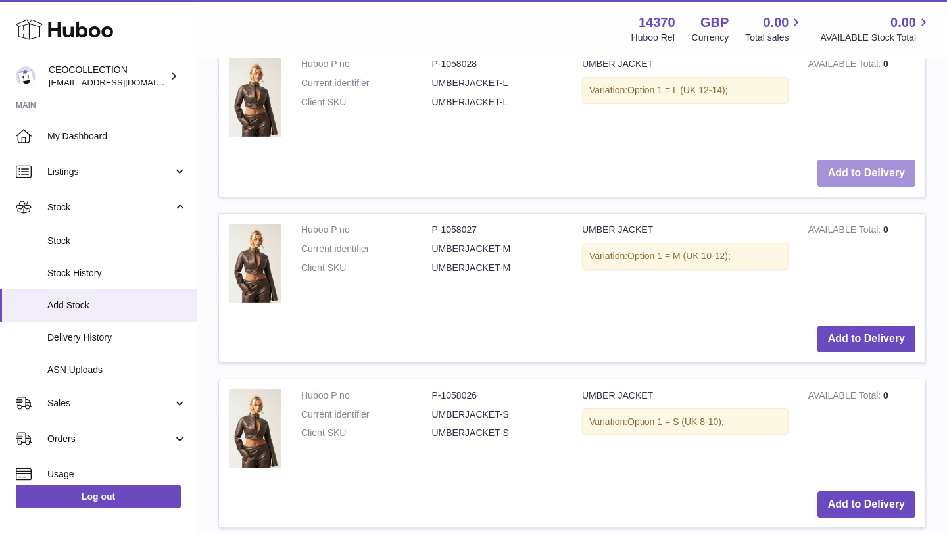
scroll to position [928, 0]
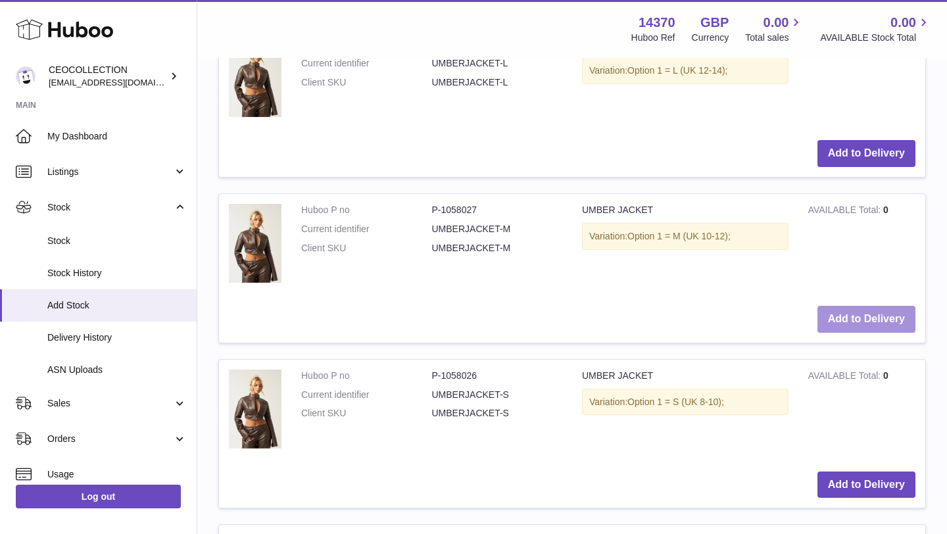
drag, startPoint x: 855, startPoint y: 373, endPoint x: 844, endPoint y: 327, distance: 46.6
click at [742, 327] on button "Add to Delivery" at bounding box center [866, 319] width 98 height 27
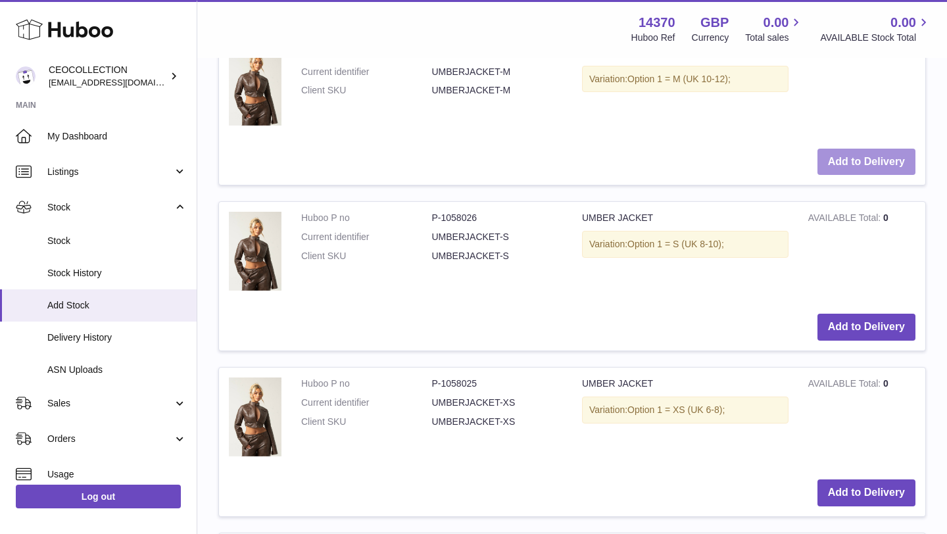
scroll to position [1251, 0]
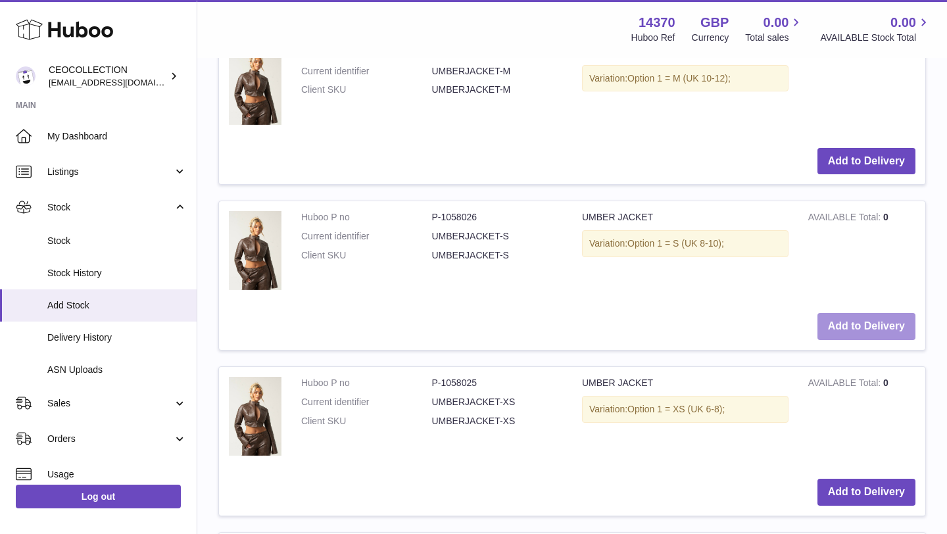
drag, startPoint x: 844, startPoint y: 327, endPoint x: 858, endPoint y: 326, distance: 13.9
click at [742, 326] on button "Add to Delivery" at bounding box center [866, 326] width 98 height 27
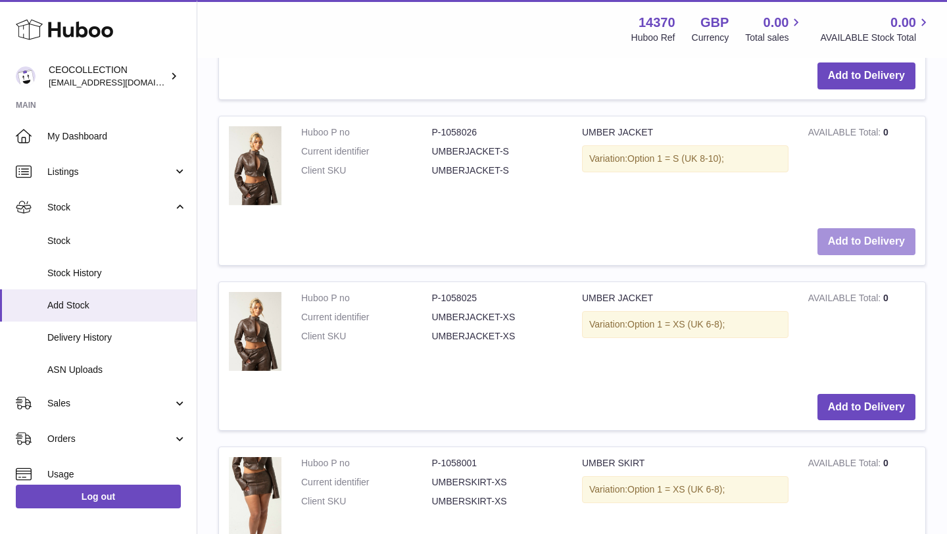
scroll to position [1522, 0]
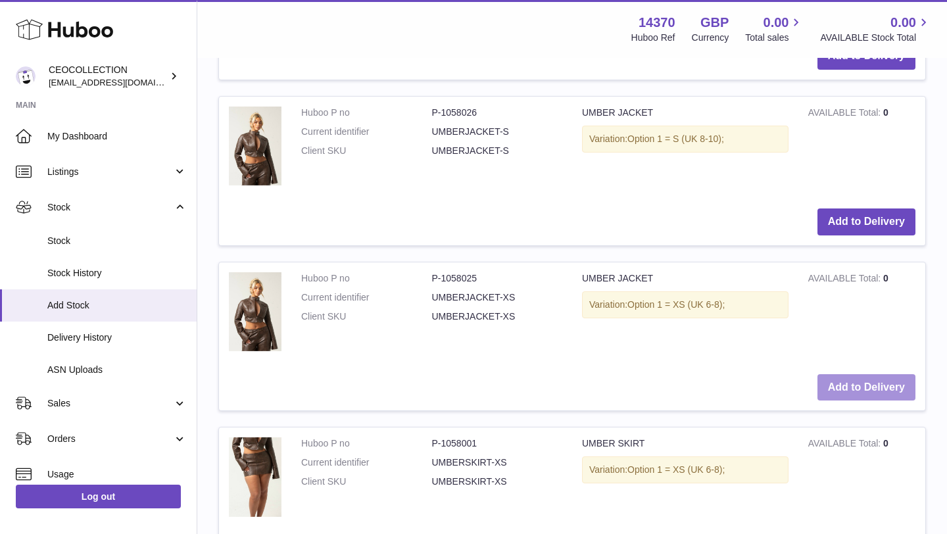
drag, startPoint x: 858, startPoint y: 326, endPoint x: 857, endPoint y: 387, distance: 61.2
click at [742, 387] on button "Add to Delivery" at bounding box center [866, 387] width 98 height 27
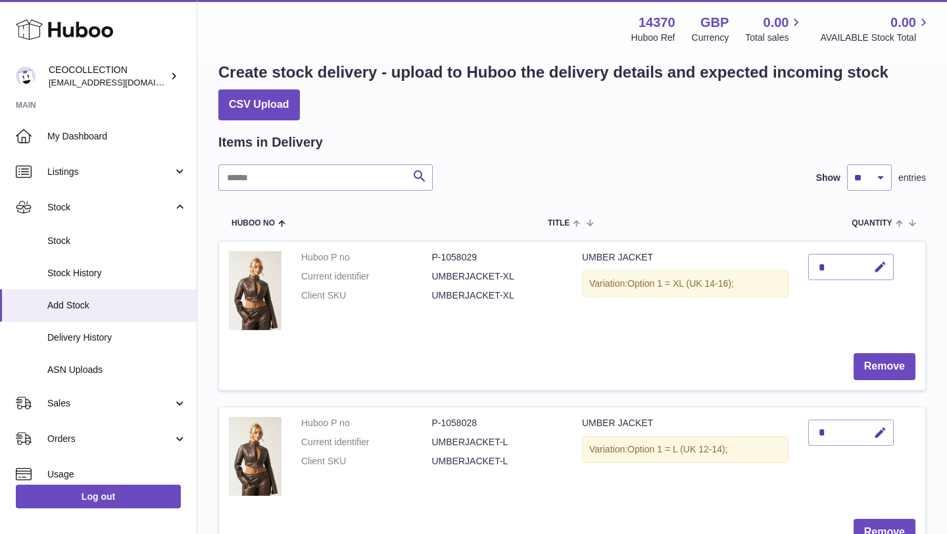
scroll to position [0, 0]
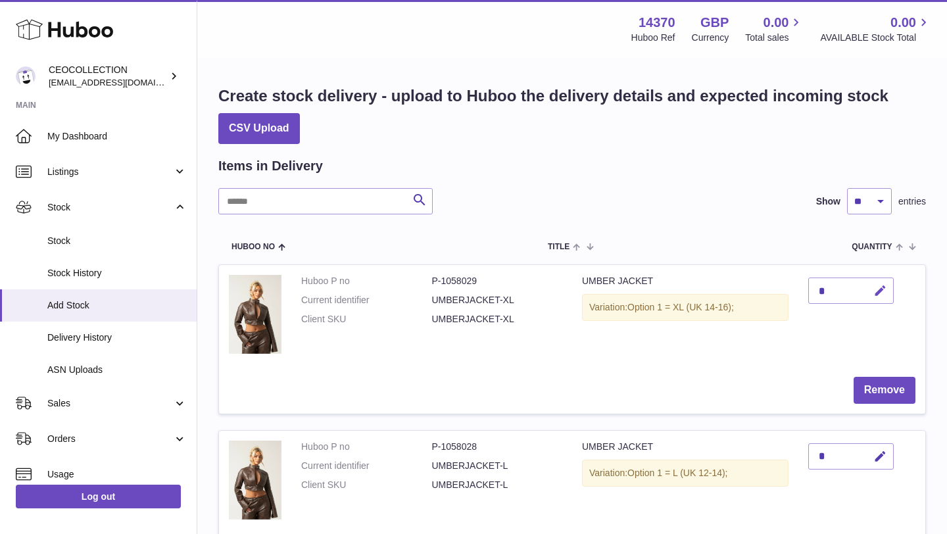
drag, startPoint x: 857, startPoint y: 387, endPoint x: 875, endPoint y: 291, distance: 97.8
click at [742, 291] on icon "button" at bounding box center [880, 291] width 14 height 14
type input "*"
click at [742, 288] on icon "submit" at bounding box center [881, 291] width 12 height 12
drag, startPoint x: 881, startPoint y: 288, endPoint x: 919, endPoint y: 329, distance: 55.9
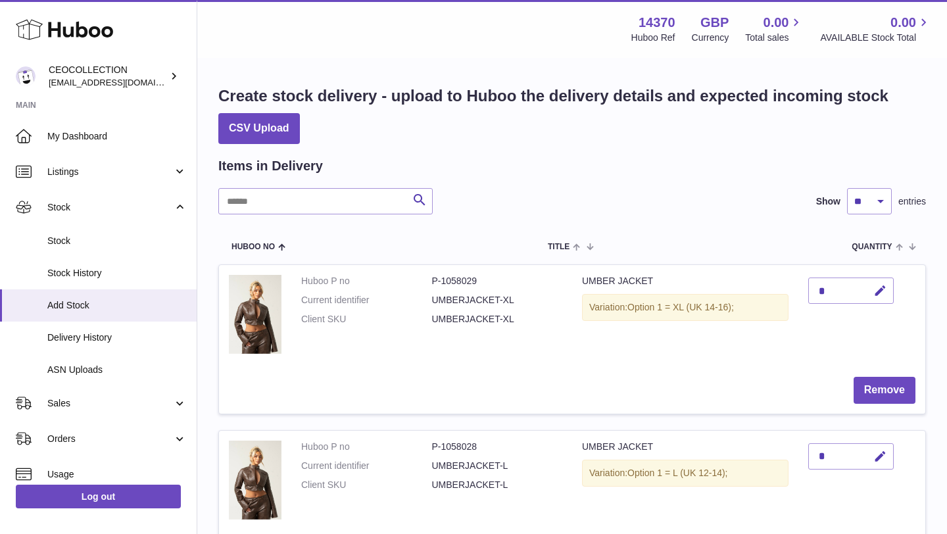
click at [742, 329] on td "*" at bounding box center [861, 316] width 127 height 102
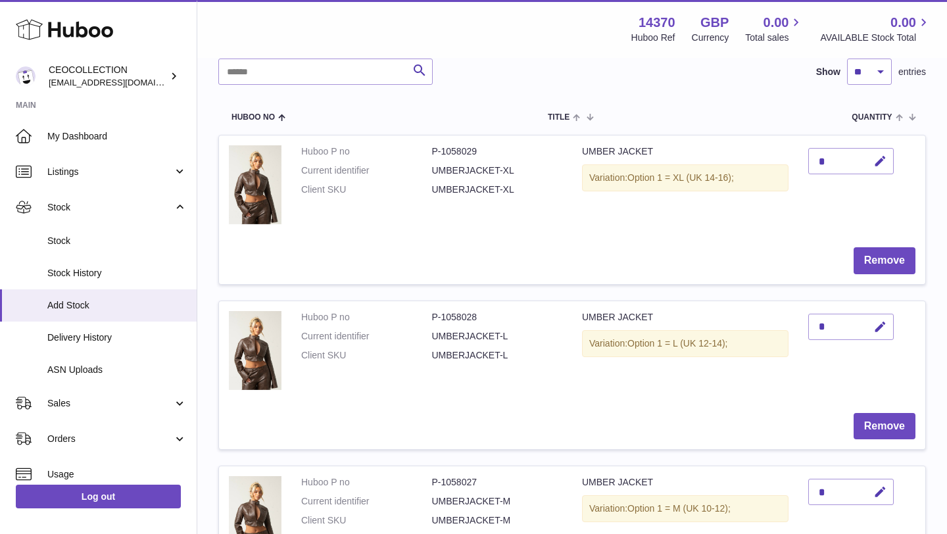
scroll to position [132, 0]
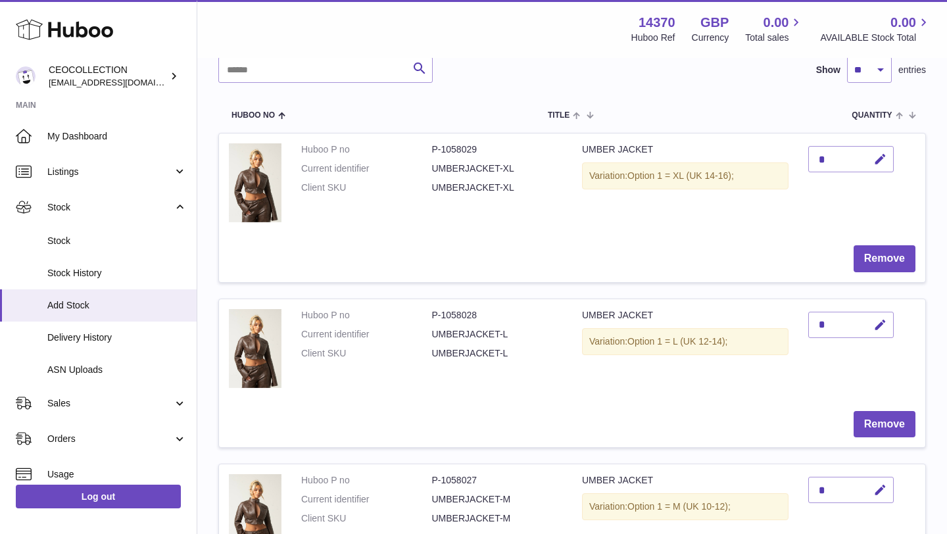
click at [742, 322] on icon "button" at bounding box center [880, 325] width 14 height 14
type input "*"
click at [742, 326] on icon "submit" at bounding box center [881, 325] width 12 height 12
click at [742, 389] on td "UMBER JACKET Variation: Option 1 = L (UK 12-14);" at bounding box center [685, 350] width 226 height 102
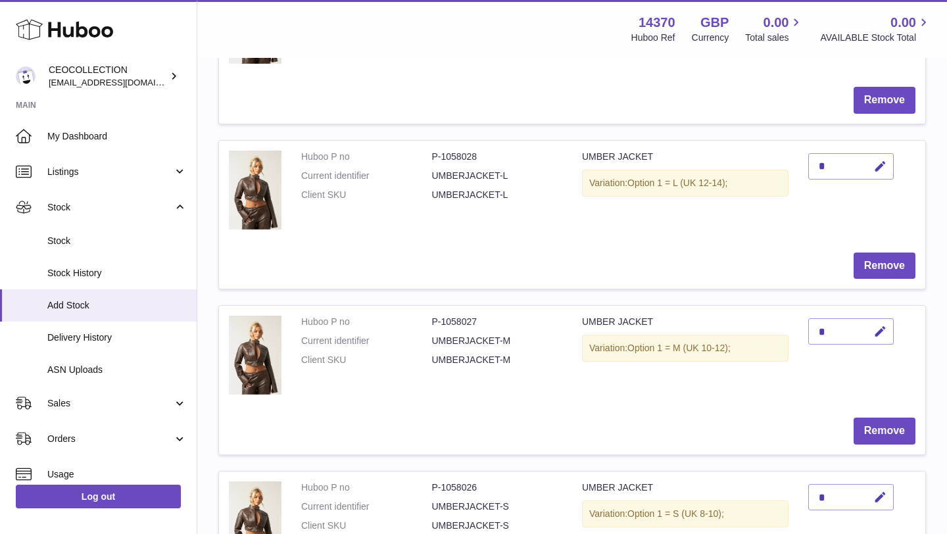
scroll to position [316, 0]
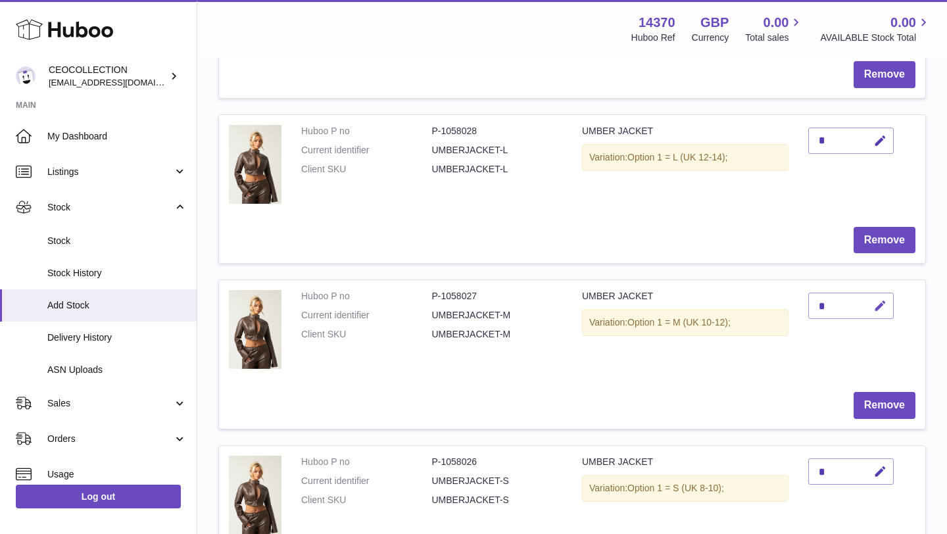
drag, startPoint x: 919, startPoint y: 329, endPoint x: 880, endPoint y: 302, distance: 47.6
click at [742, 302] on icon "button" at bounding box center [880, 306] width 14 height 14
type input "*"
click at [742, 312] on button "submit" at bounding box center [878, 305] width 25 height 21
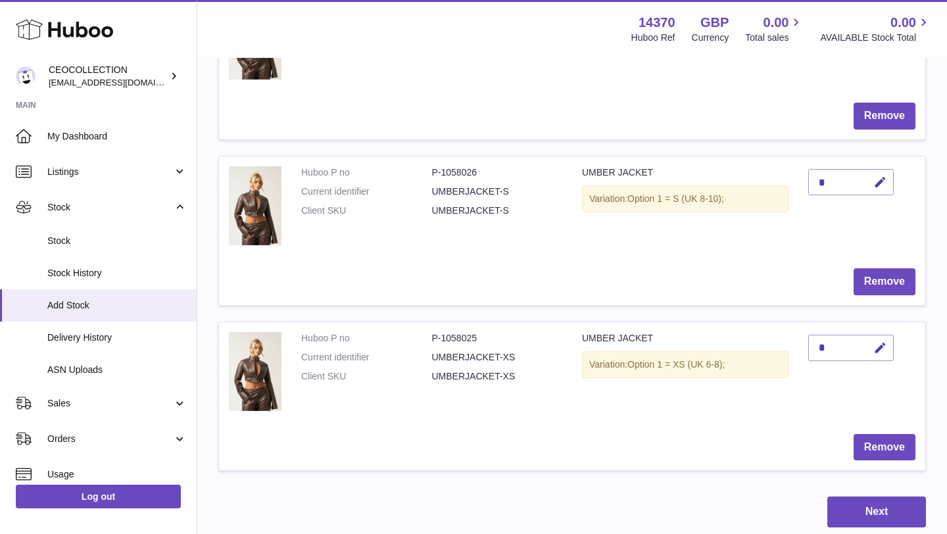
scroll to position [631, 0]
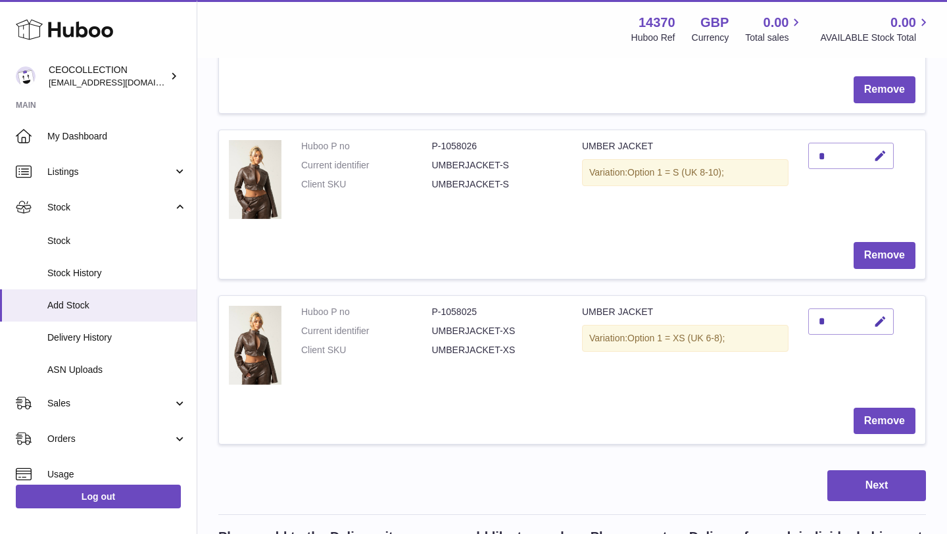
click at [742, 155] on icon "button" at bounding box center [880, 156] width 14 height 14
drag, startPoint x: 880, startPoint y: 302, endPoint x: 803, endPoint y: 153, distance: 167.3
click at [742, 153] on td "*" at bounding box center [861, 181] width 127 height 102
drag, startPoint x: 803, startPoint y: 153, endPoint x: 821, endPoint y: 157, distance: 18.2
click at [742, 157] on input "*" at bounding box center [850, 156] width 85 height 26
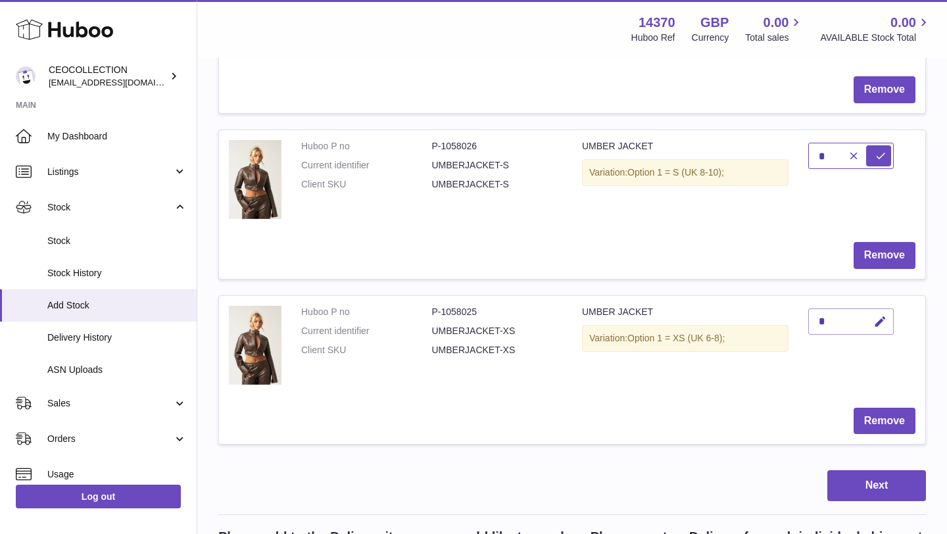
drag, startPoint x: 821, startPoint y: 157, endPoint x: 801, endPoint y: 157, distance: 19.7
click at [742, 157] on td "*" at bounding box center [861, 181] width 127 height 102
type input "*"
drag, startPoint x: 801, startPoint y: 157, endPoint x: 877, endPoint y: 162, distance: 76.4
click at [742, 162] on icon "submit" at bounding box center [881, 156] width 12 height 12
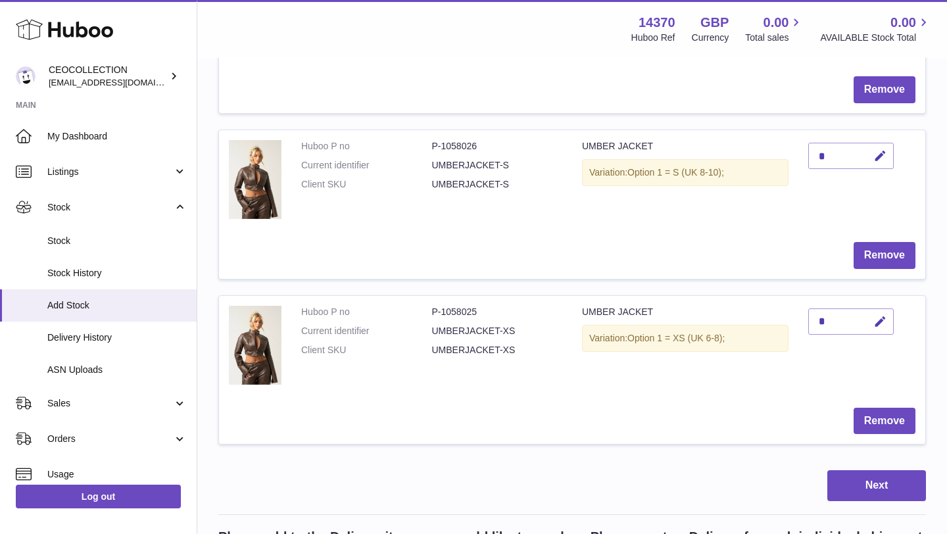
click at [742, 324] on icon "button" at bounding box center [880, 322] width 14 height 14
type input "*"
click at [742, 326] on icon "submit" at bounding box center [881, 322] width 12 height 12
drag, startPoint x: 877, startPoint y: 162, endPoint x: 869, endPoint y: 489, distance: 327.6
click at [742, 489] on button "Next" at bounding box center [876, 485] width 99 height 31
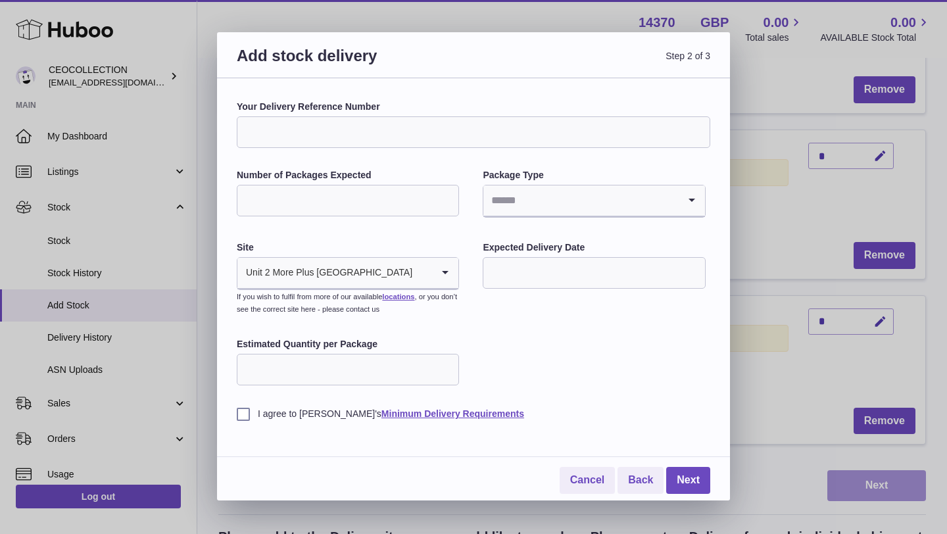
click at [386, 195] on input "Number of Packages Expected" at bounding box center [348, 201] width 222 height 32
type input "*"
click at [567, 224] on div "Your Delivery Reference Number Number of Packages Expected * Package Type Loadi…" at bounding box center [473, 261] width 473 height 320
click at [563, 199] on input "Search for option" at bounding box center [580, 200] width 195 height 30
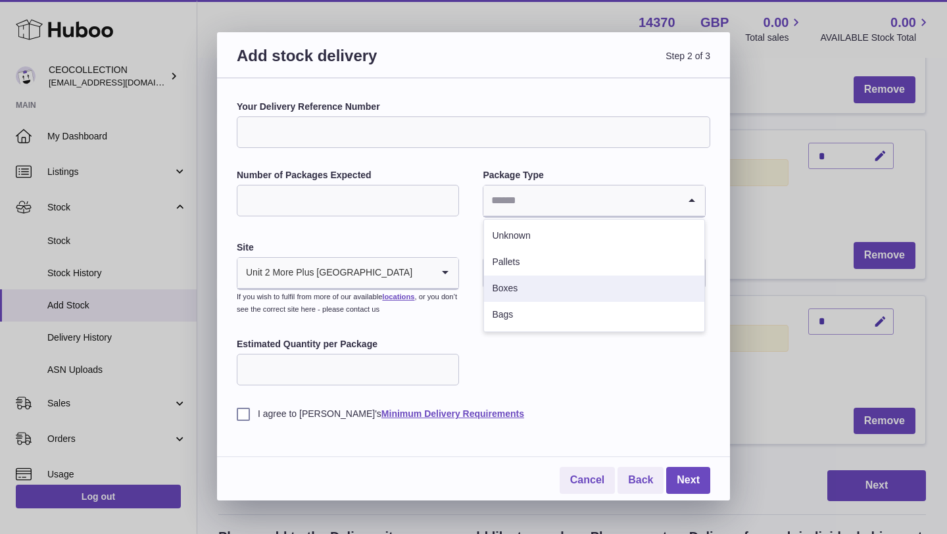
click at [507, 291] on li "Boxes" at bounding box center [594, 289] width 220 height 26
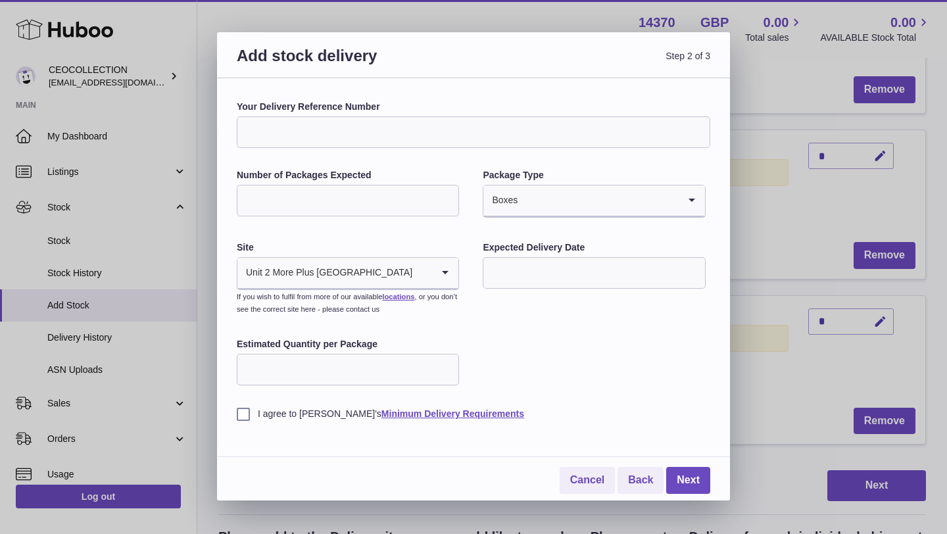
click at [477, 337] on div "Your Delivery Reference Number Number of Packages Expected * Package Type Boxes…" at bounding box center [473, 261] width 473 height 320
click at [377, 375] on input "Estimated Quantity per Package" at bounding box center [348, 370] width 222 height 32
type input "**"
click at [243, 412] on label "I agree to Huboo's Minimum Delivery Requirements" at bounding box center [473, 414] width 473 height 12
click at [689, 479] on link "Next" at bounding box center [688, 480] width 44 height 27
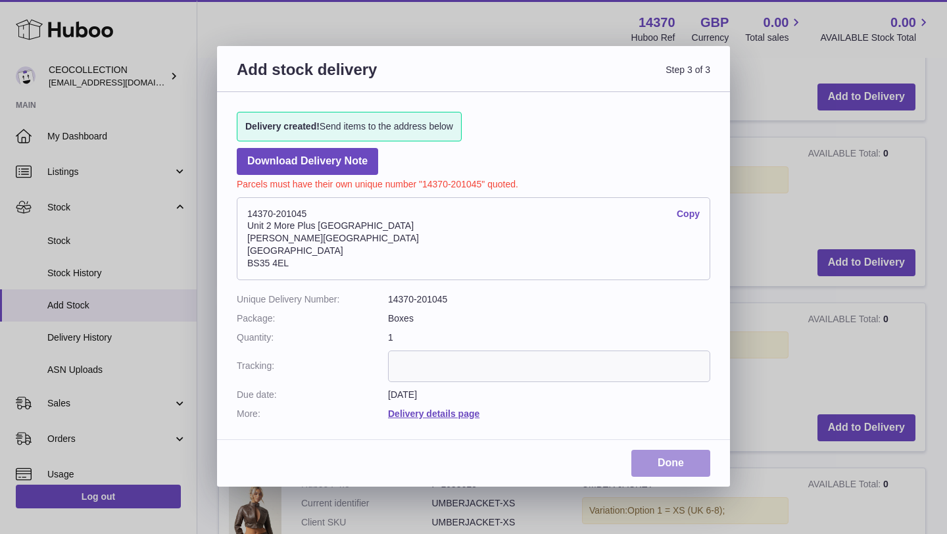
click at [669, 462] on link "Done" at bounding box center [670, 463] width 79 height 27
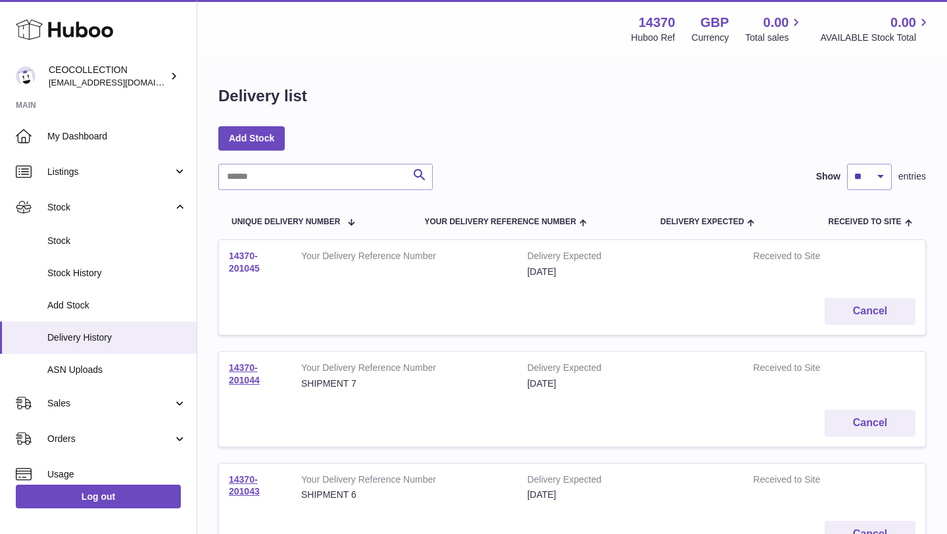
click at [239, 263] on link "14370-201045" at bounding box center [244, 262] width 31 height 23
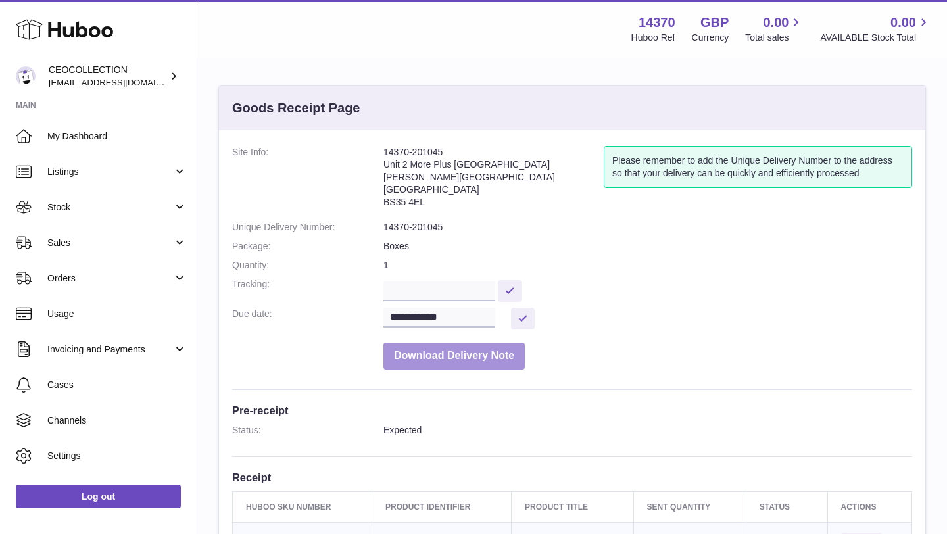
click at [422, 354] on button "Download Delivery Note" at bounding box center [453, 356] width 141 height 27
